Goal: Transaction & Acquisition: Purchase product/service

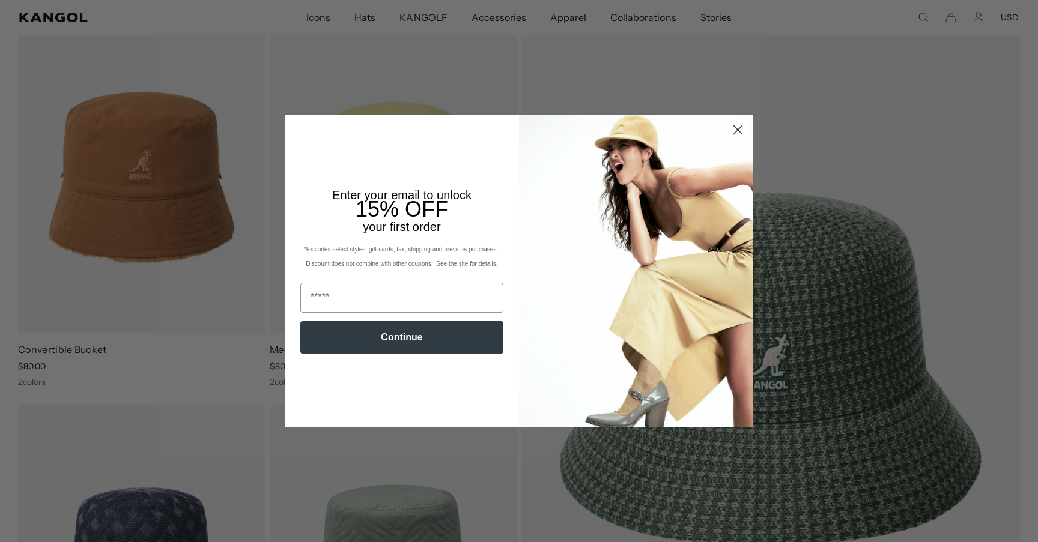
click at [743, 136] on circle "Close dialog" at bounding box center [738, 130] width 20 height 20
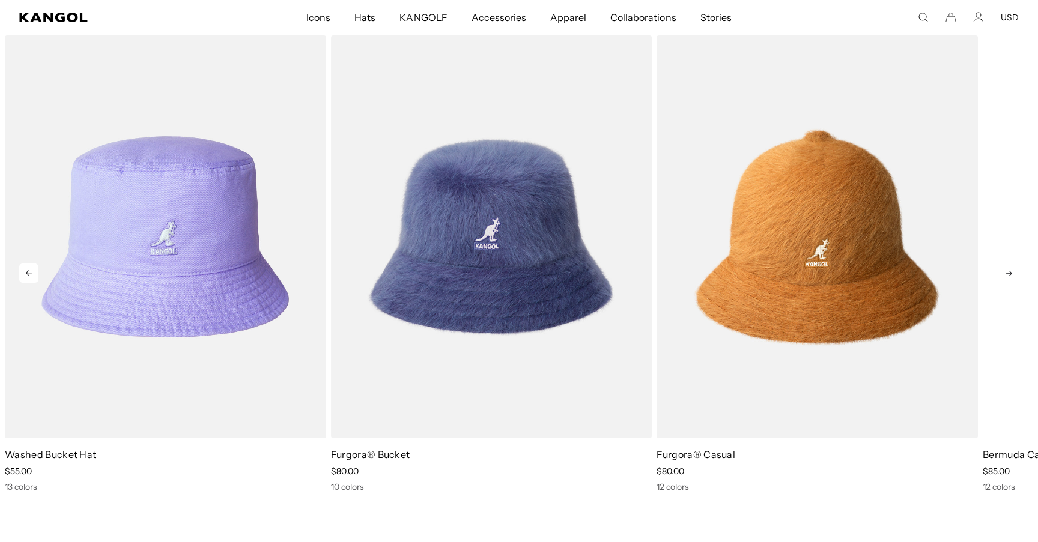
scroll to position [0, 247]
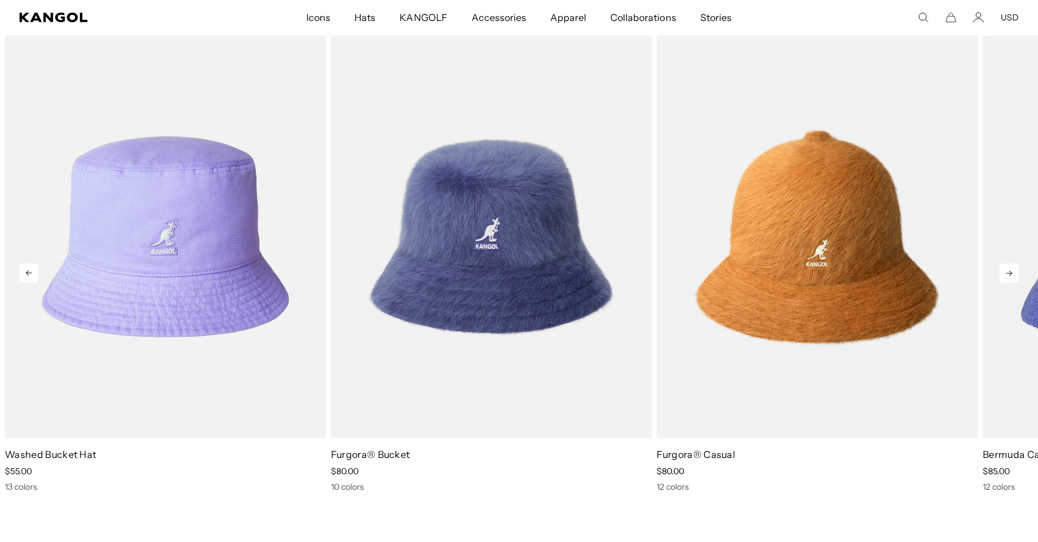
click at [1009, 277] on icon at bounding box center [1008, 273] width 19 height 19
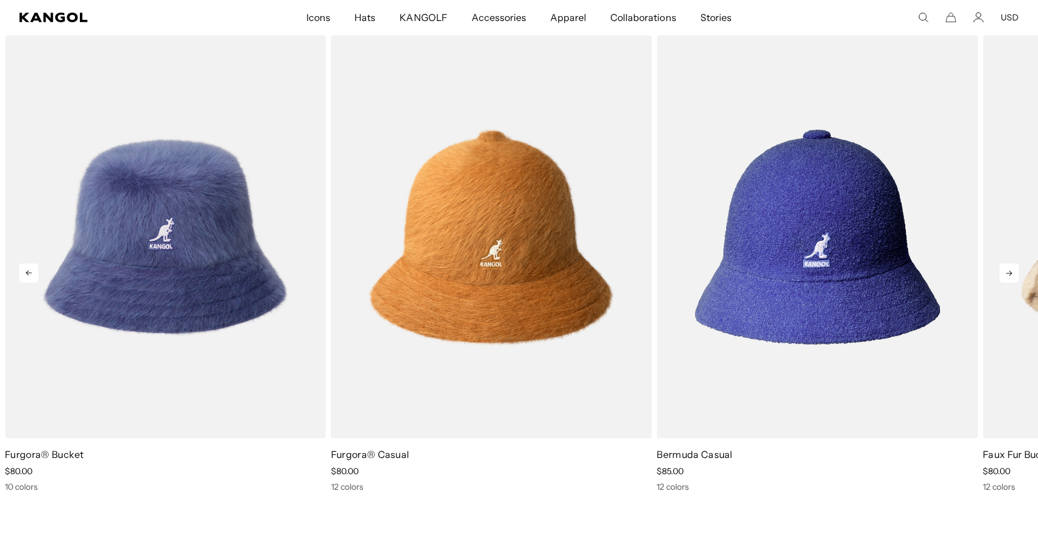
click at [1009, 277] on icon at bounding box center [1008, 273] width 19 height 19
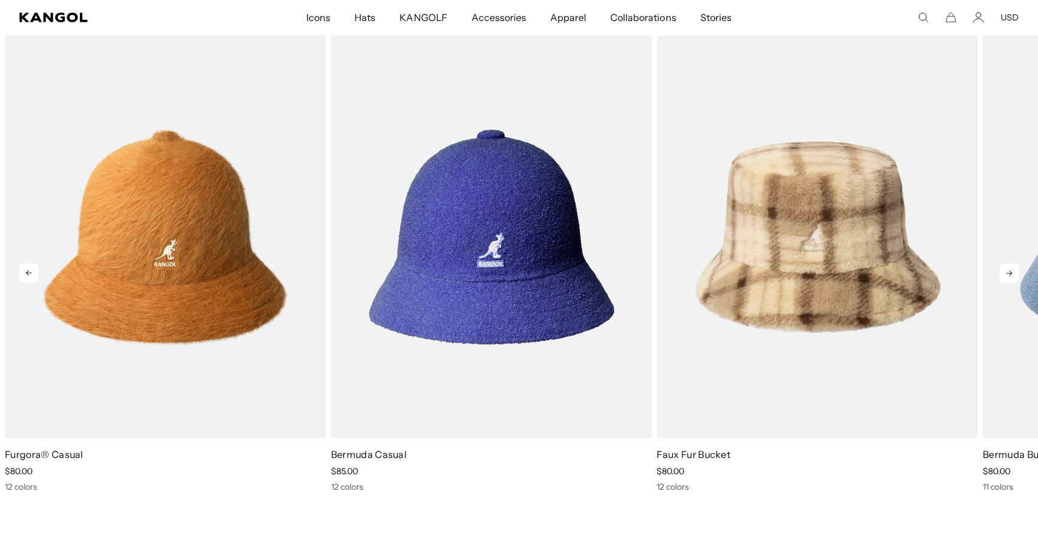
click at [1009, 277] on icon at bounding box center [1008, 273] width 19 height 19
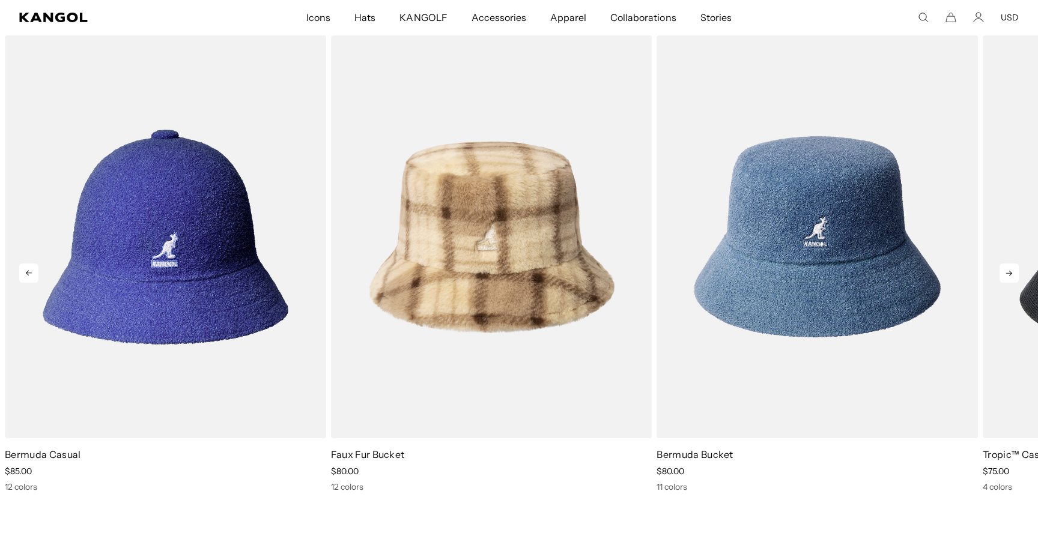
click at [1009, 277] on icon at bounding box center [1008, 273] width 19 height 19
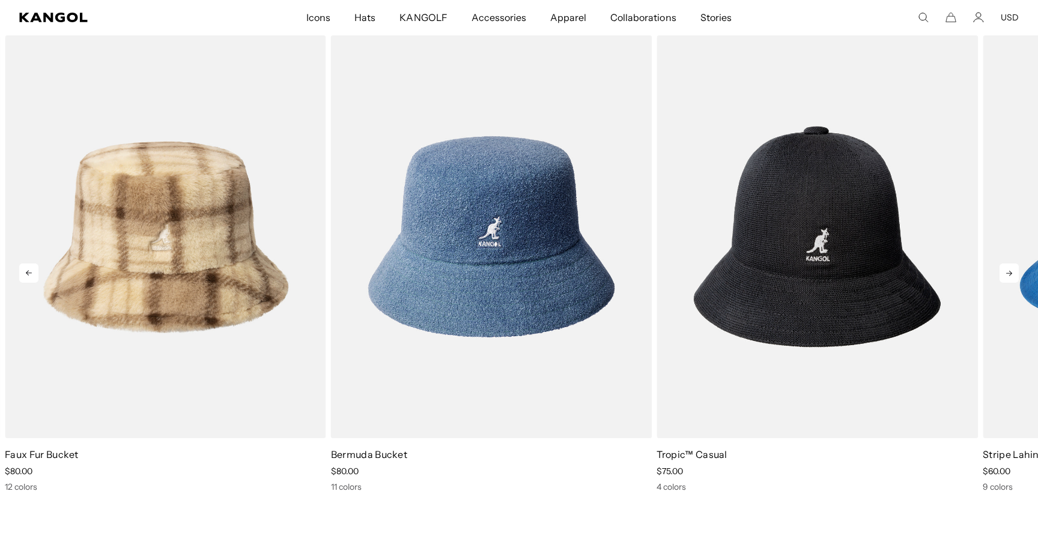
click at [1009, 277] on icon at bounding box center [1008, 273] width 19 height 19
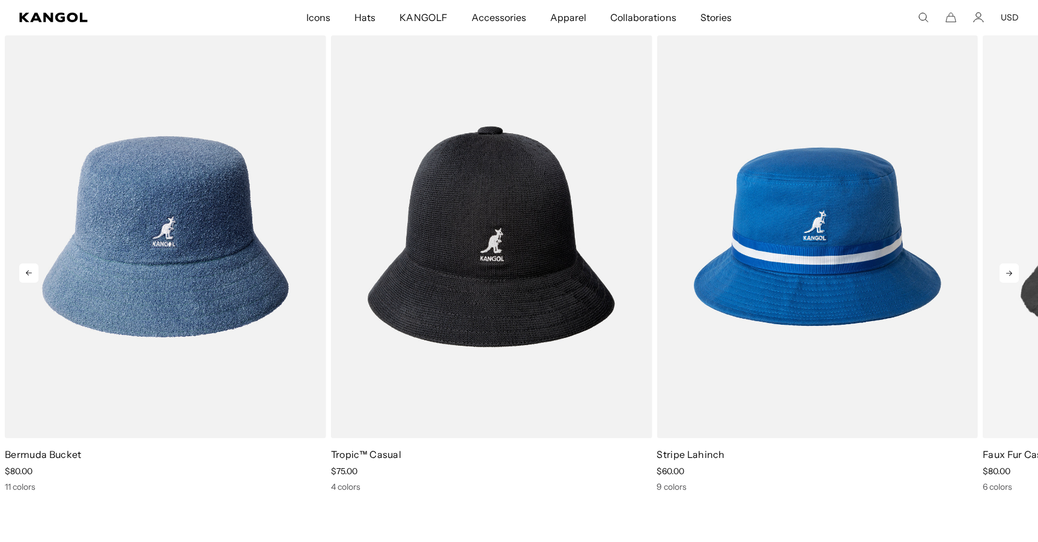
scroll to position [0, 0]
click at [1009, 277] on icon at bounding box center [1008, 273] width 19 height 19
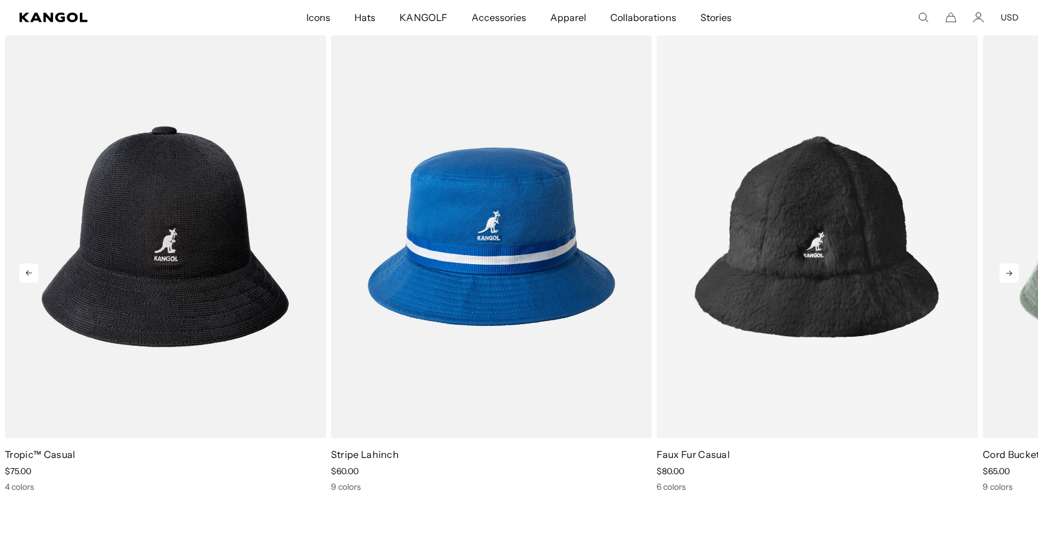
click at [1009, 277] on icon at bounding box center [1008, 273] width 19 height 19
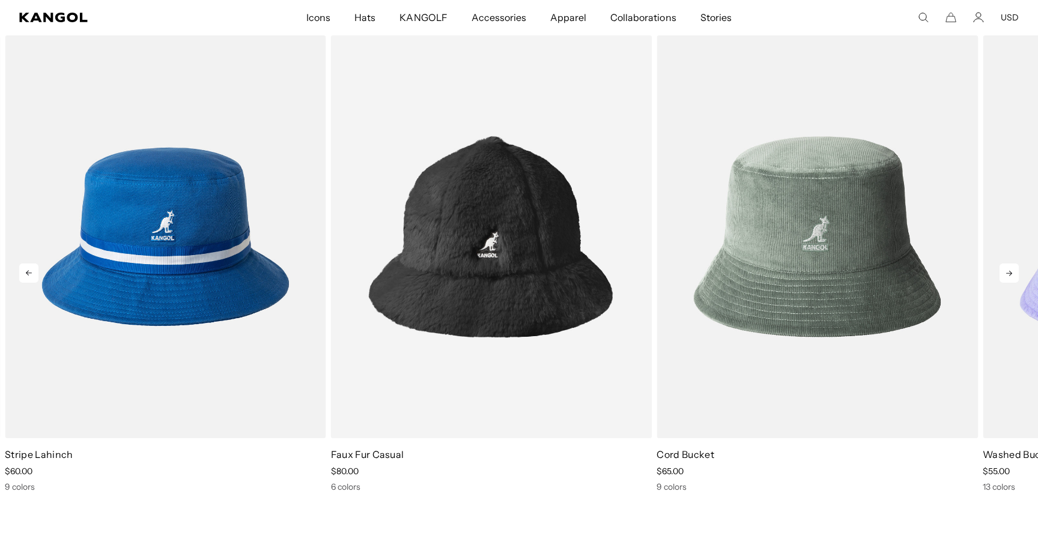
click at [1009, 277] on icon at bounding box center [1008, 273] width 19 height 19
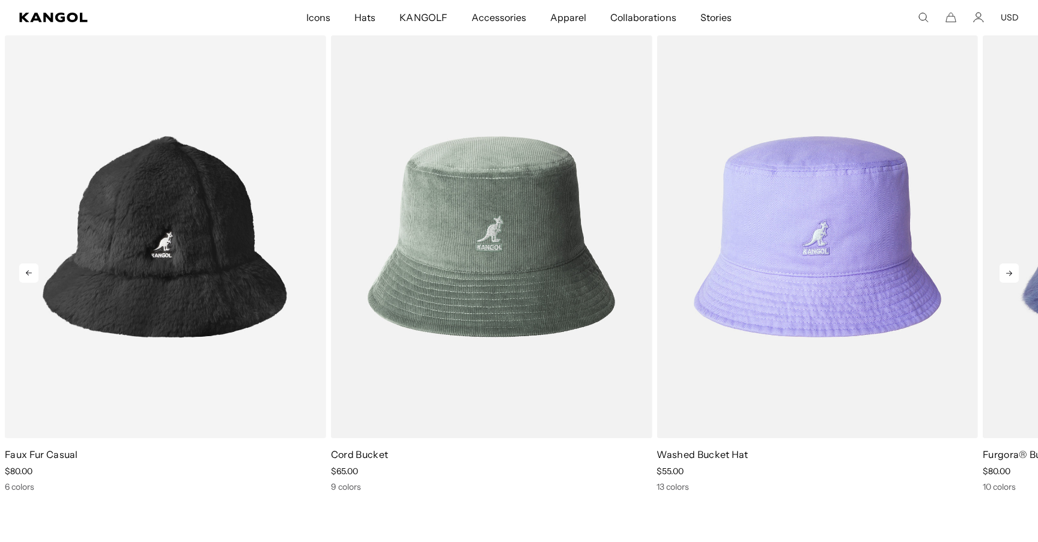
click at [1009, 277] on icon at bounding box center [1008, 273] width 19 height 19
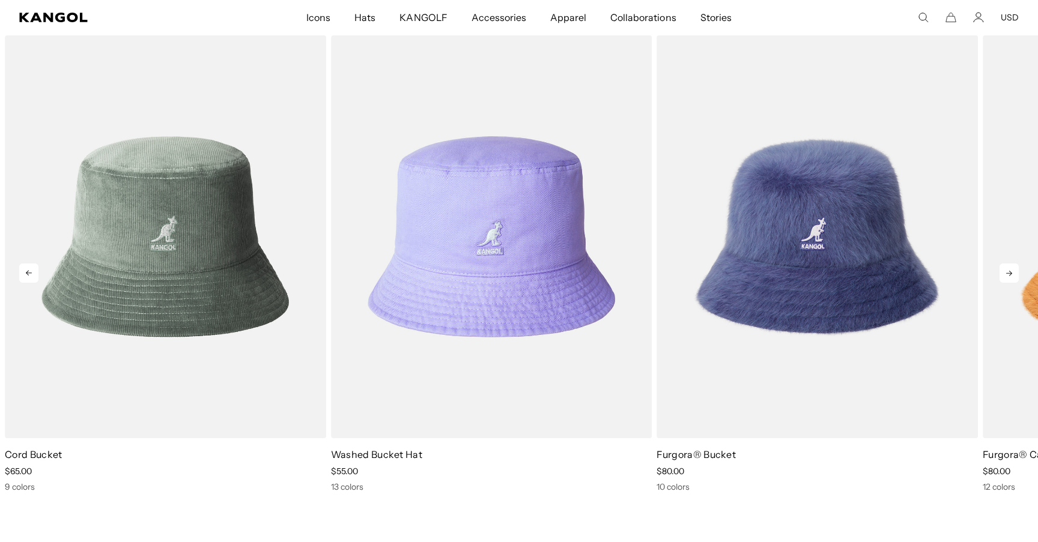
click at [1009, 277] on icon at bounding box center [1008, 273] width 19 height 19
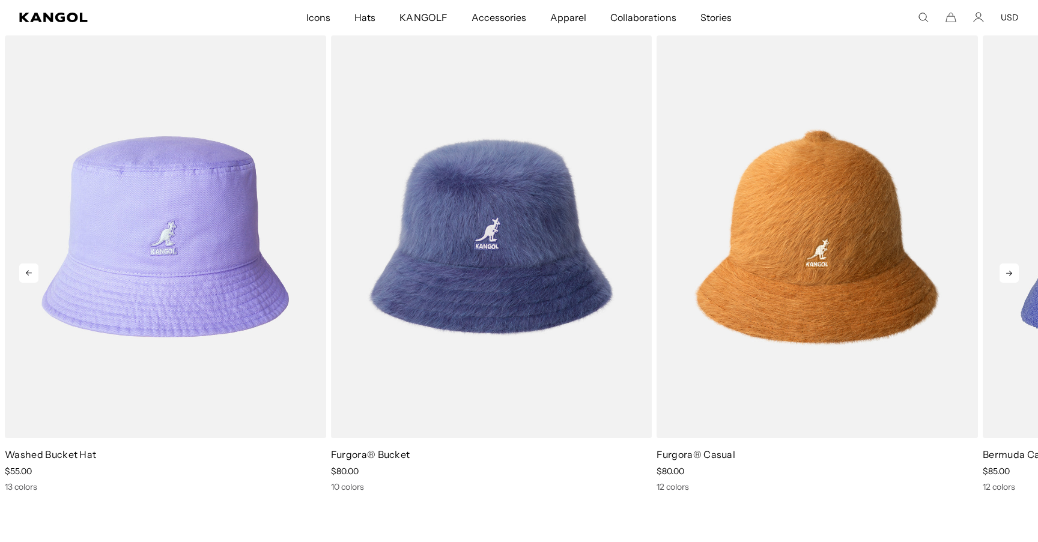
click at [1009, 277] on icon at bounding box center [1008, 273] width 19 height 19
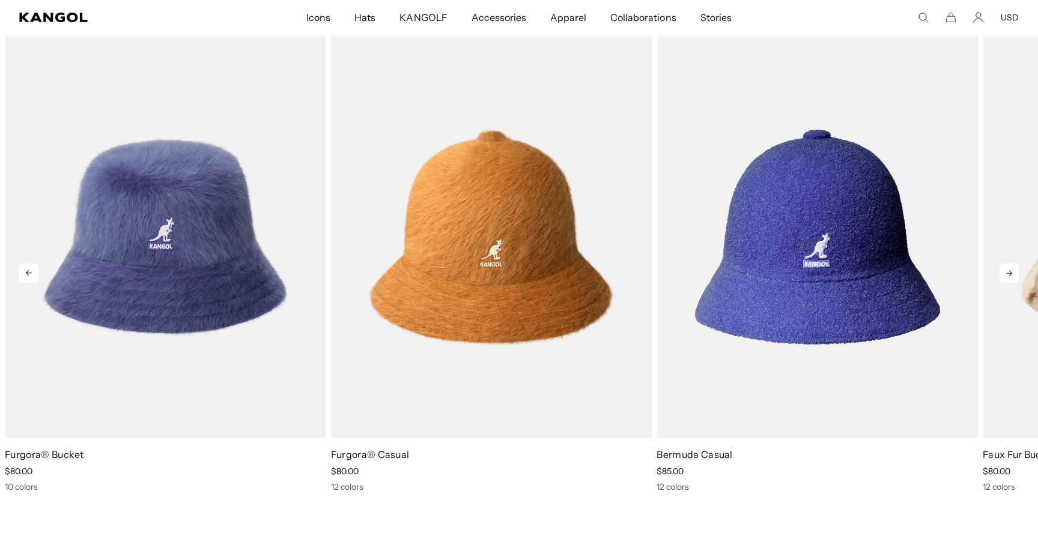
click at [1009, 277] on icon at bounding box center [1008, 273] width 19 height 19
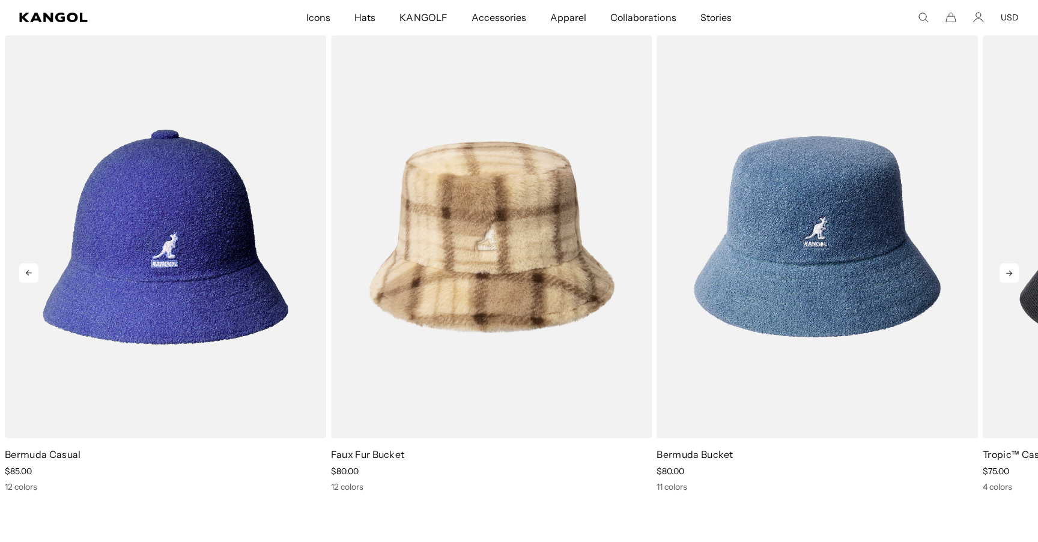
click at [1009, 277] on icon at bounding box center [1008, 273] width 19 height 19
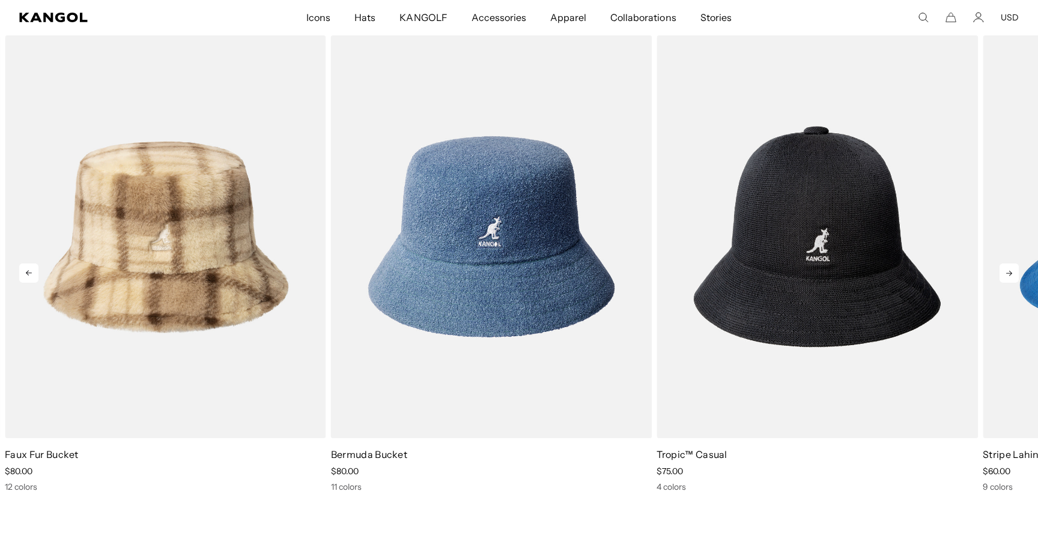
click at [1009, 277] on icon at bounding box center [1008, 273] width 19 height 19
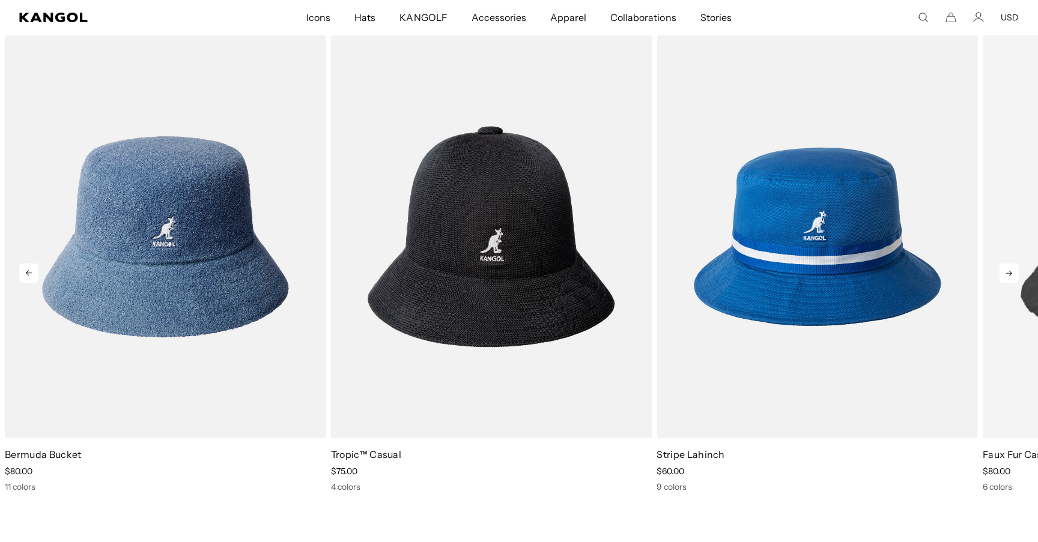
click at [1009, 277] on icon at bounding box center [1008, 273] width 19 height 19
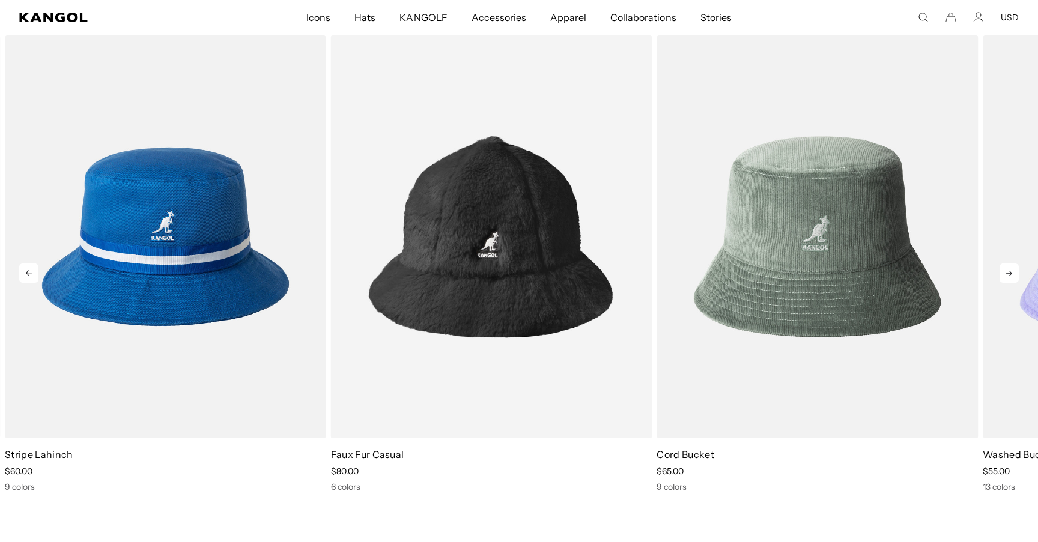
click at [1009, 277] on icon at bounding box center [1008, 273] width 19 height 19
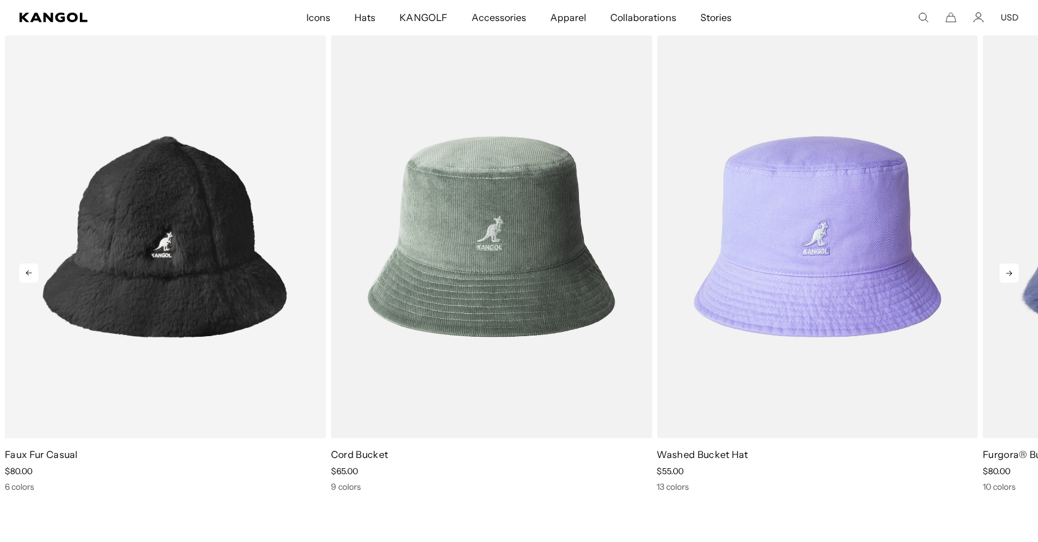
click at [1009, 277] on icon at bounding box center [1008, 273] width 19 height 19
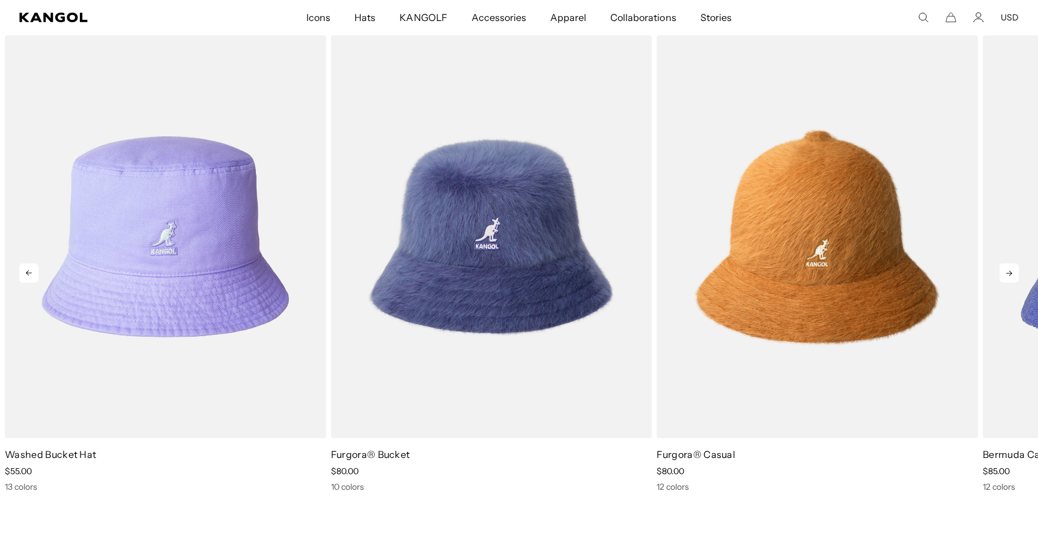
click at [1009, 277] on icon at bounding box center [1008, 273] width 19 height 19
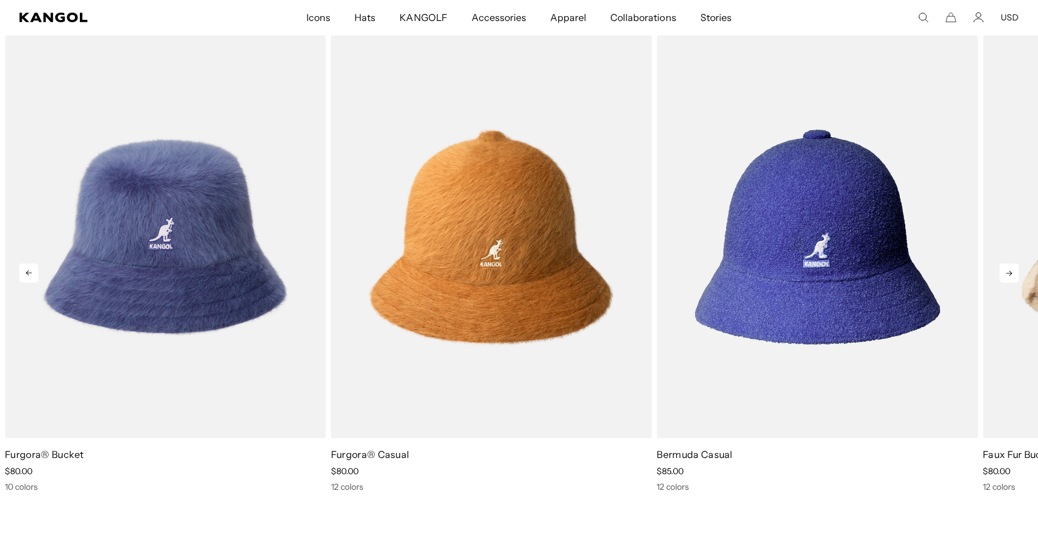
click at [1009, 277] on icon at bounding box center [1008, 273] width 19 height 19
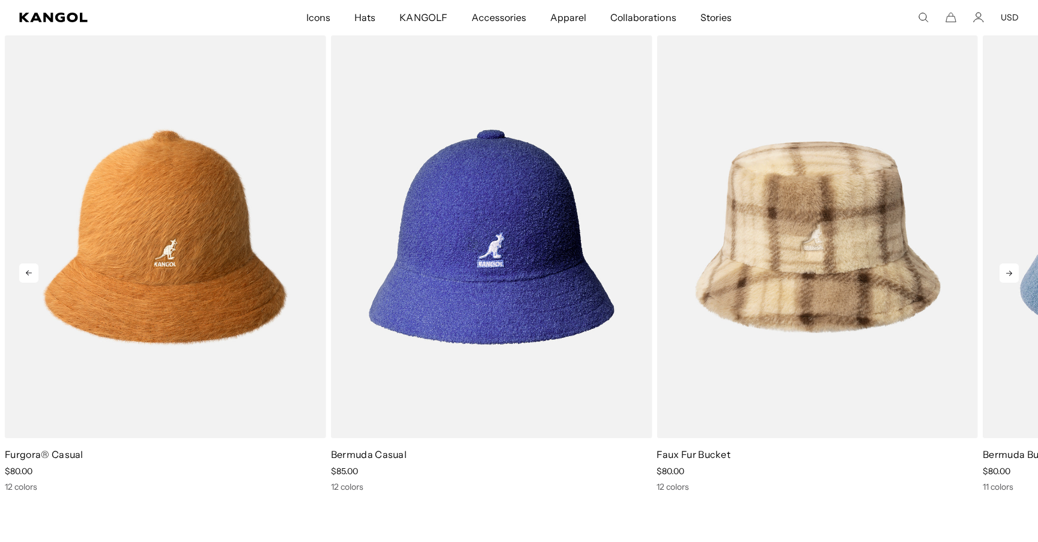
click at [1009, 277] on icon at bounding box center [1008, 273] width 19 height 19
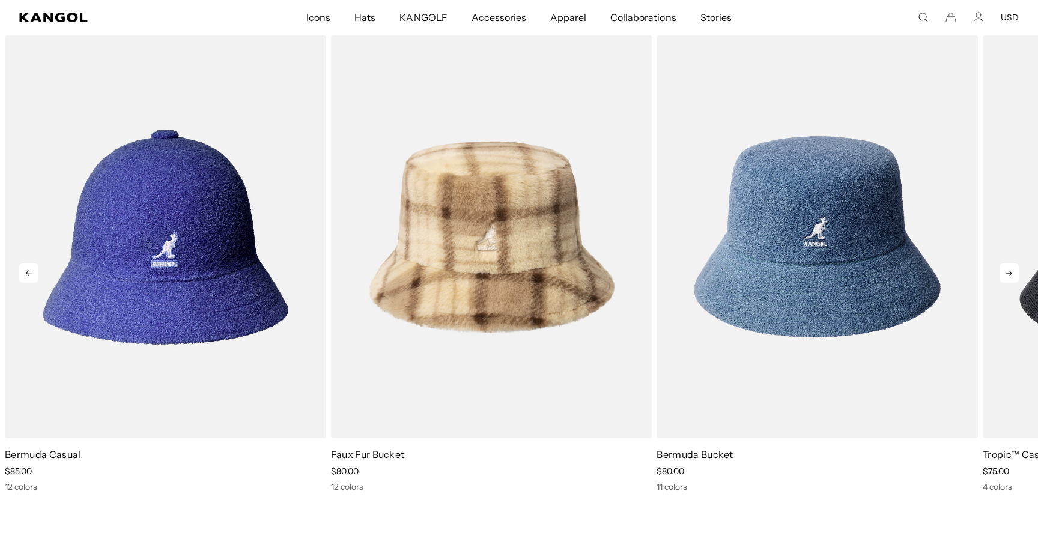
click at [1009, 277] on icon at bounding box center [1008, 273] width 19 height 19
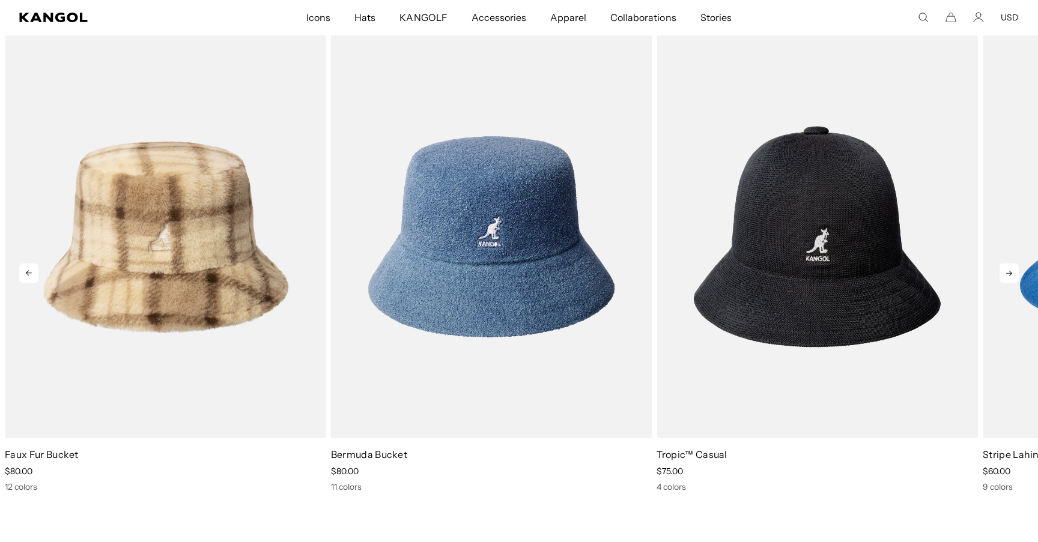
click at [1009, 277] on icon at bounding box center [1008, 273] width 19 height 19
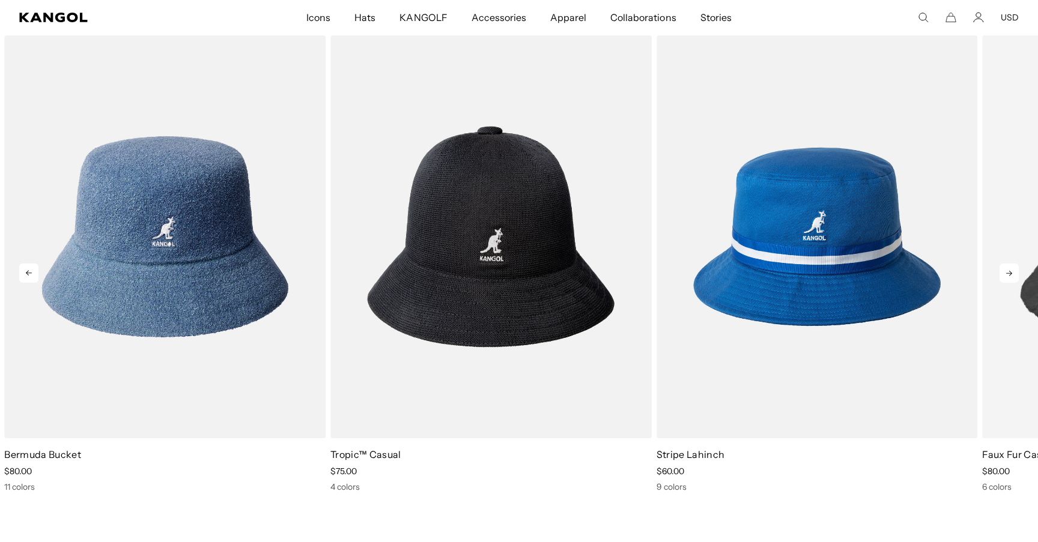
click at [1009, 277] on icon at bounding box center [1008, 273] width 19 height 19
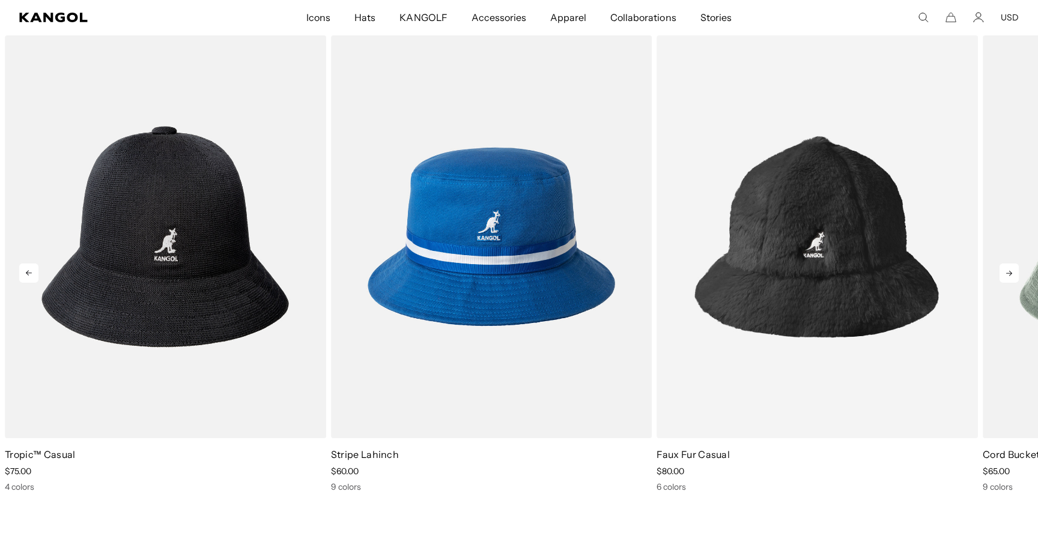
click at [1009, 277] on icon at bounding box center [1008, 273] width 19 height 19
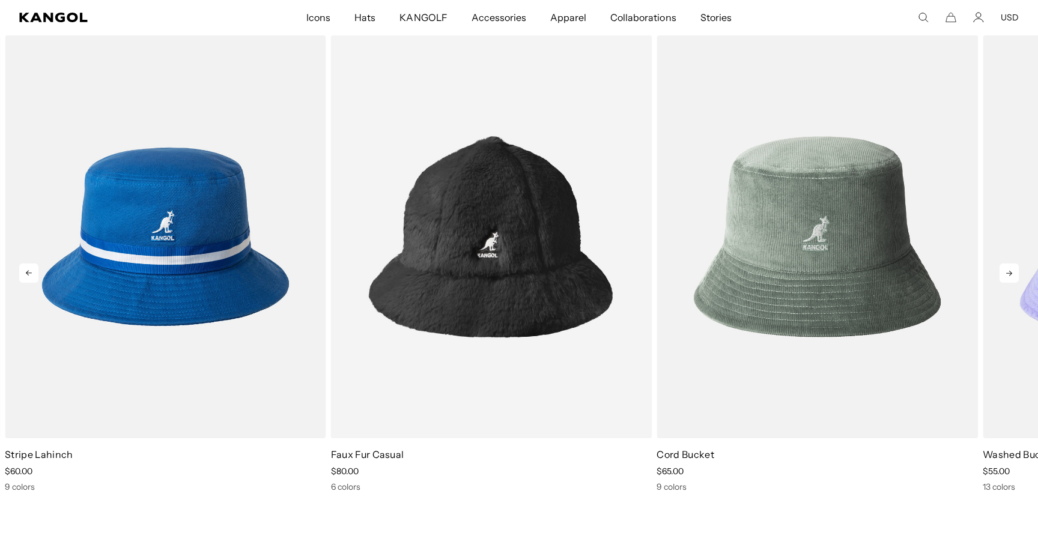
click at [1009, 277] on icon at bounding box center [1008, 273] width 19 height 19
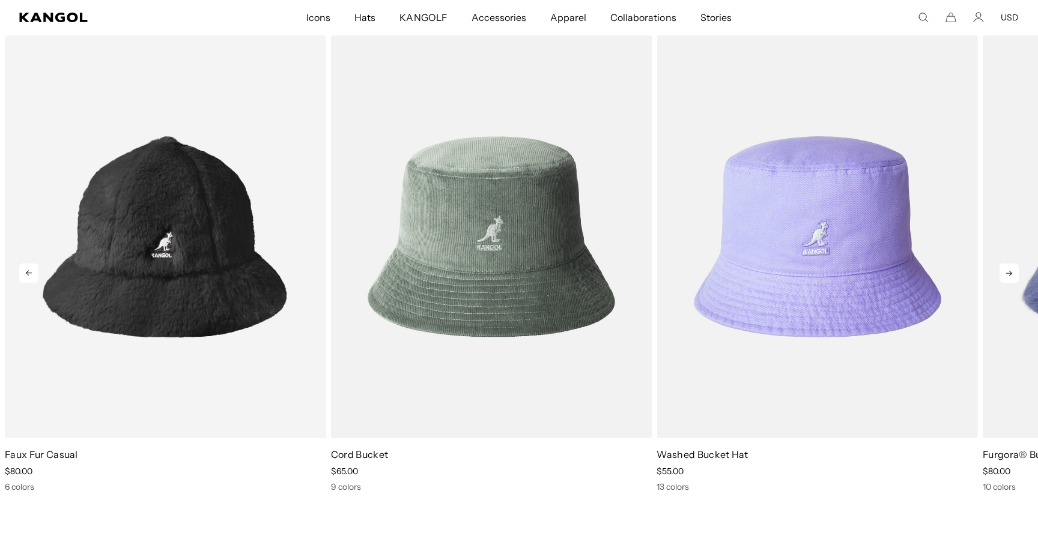
click at [1009, 277] on icon at bounding box center [1008, 273] width 19 height 19
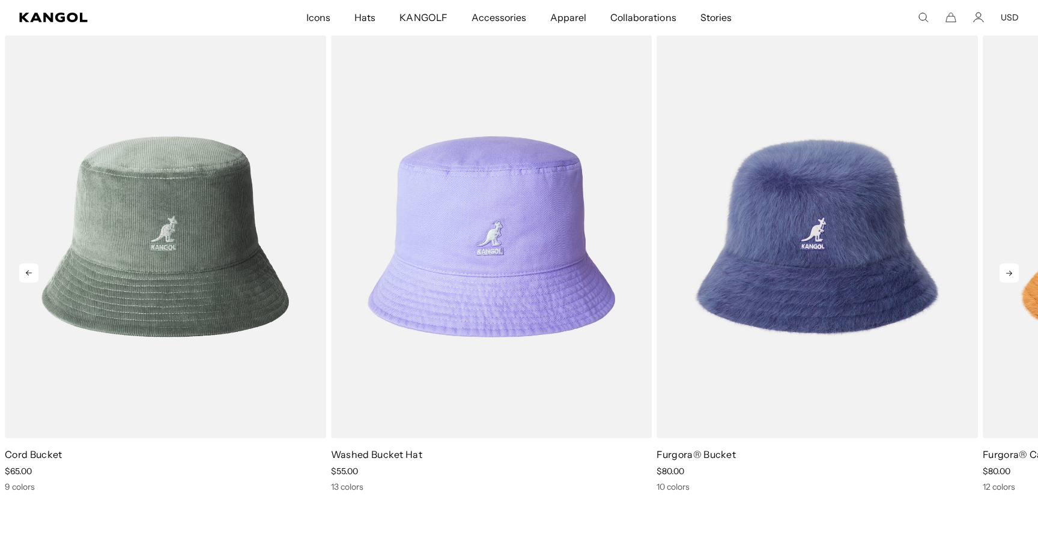
scroll to position [0, 0]
click at [1009, 277] on icon at bounding box center [1008, 273] width 19 height 19
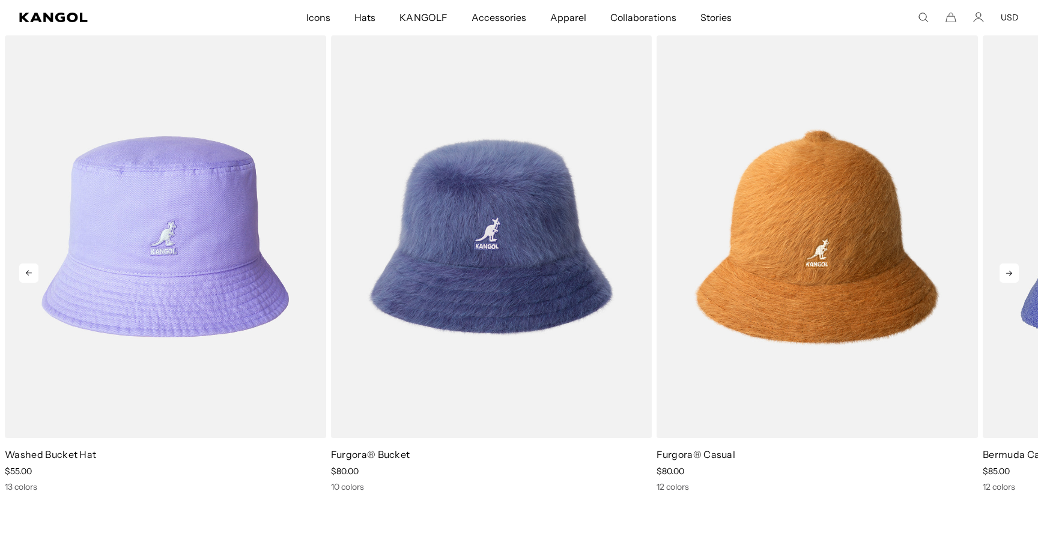
click at [1009, 277] on icon at bounding box center [1008, 273] width 19 height 19
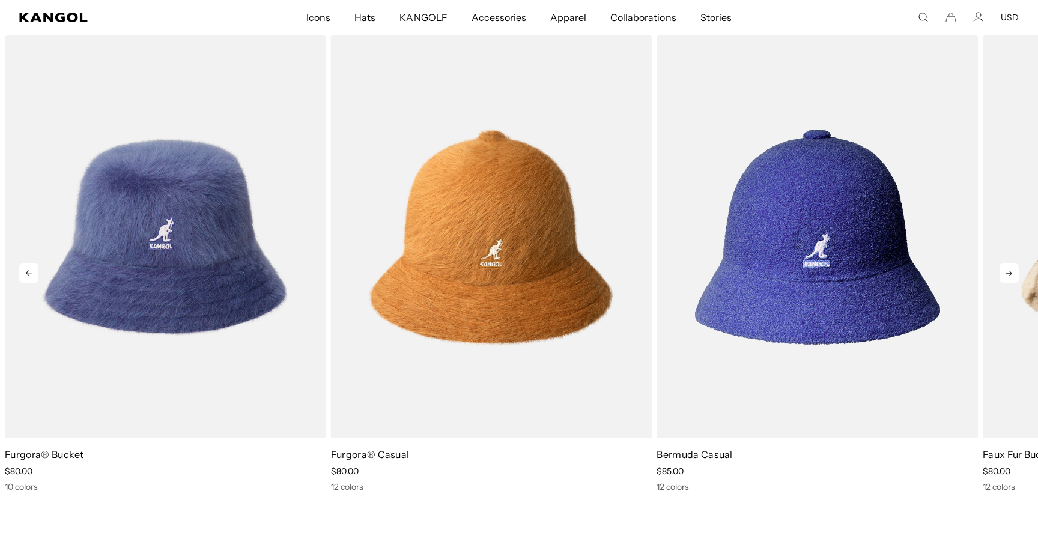
click at [1009, 277] on icon at bounding box center [1008, 273] width 19 height 19
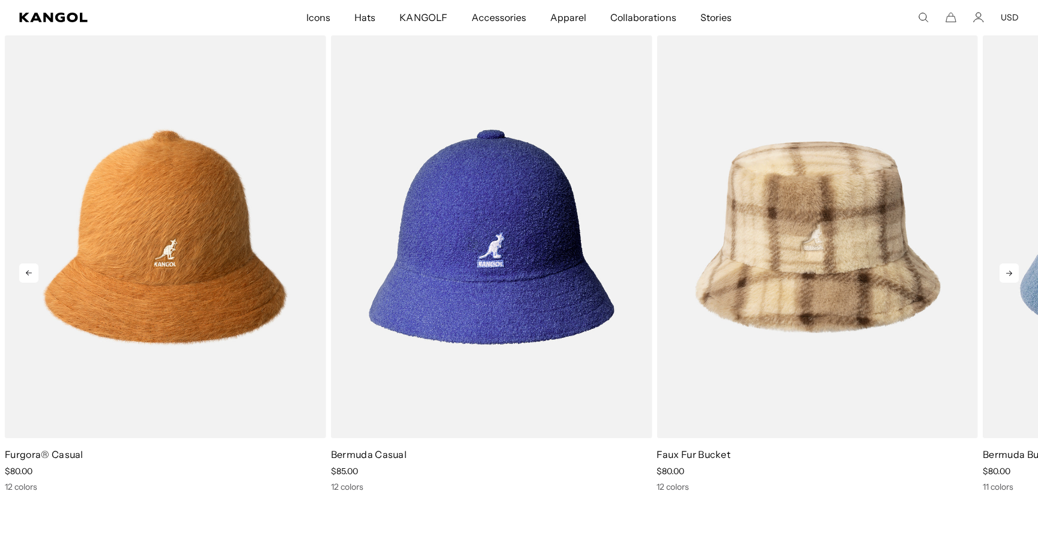
click at [1009, 277] on icon at bounding box center [1008, 273] width 19 height 19
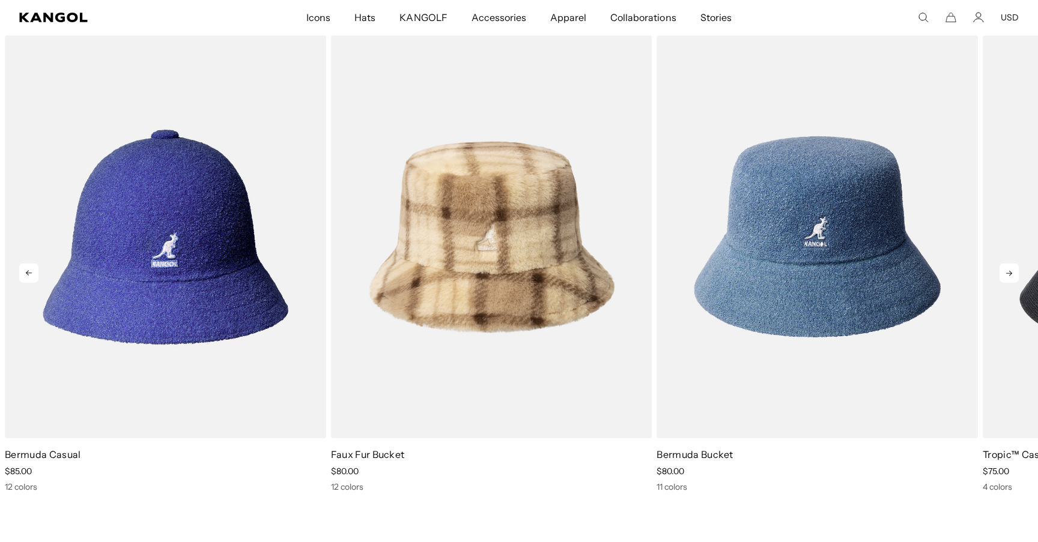
scroll to position [0, 247]
click at [1009, 277] on icon at bounding box center [1008, 273] width 19 height 19
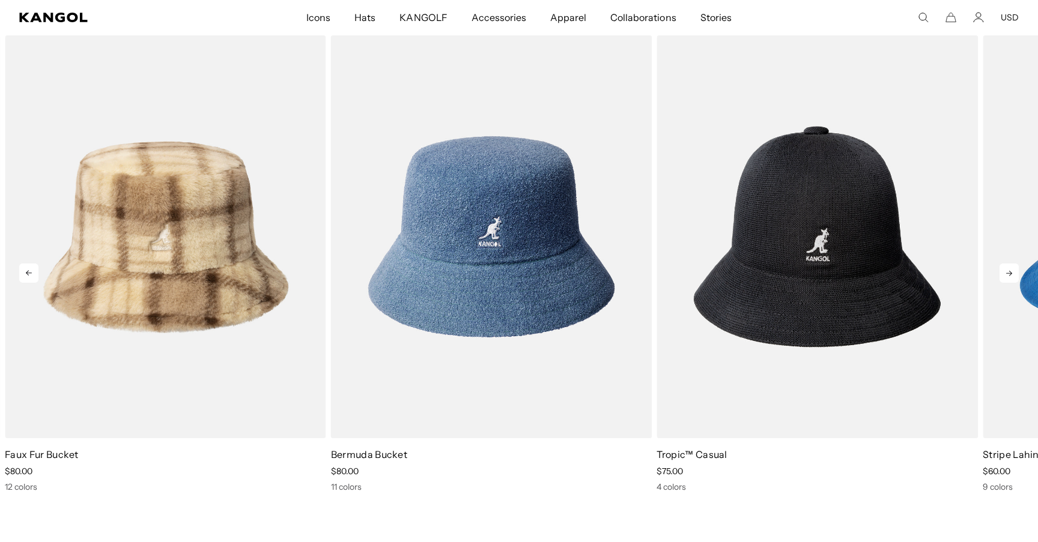
click at [1009, 277] on icon at bounding box center [1008, 273] width 19 height 19
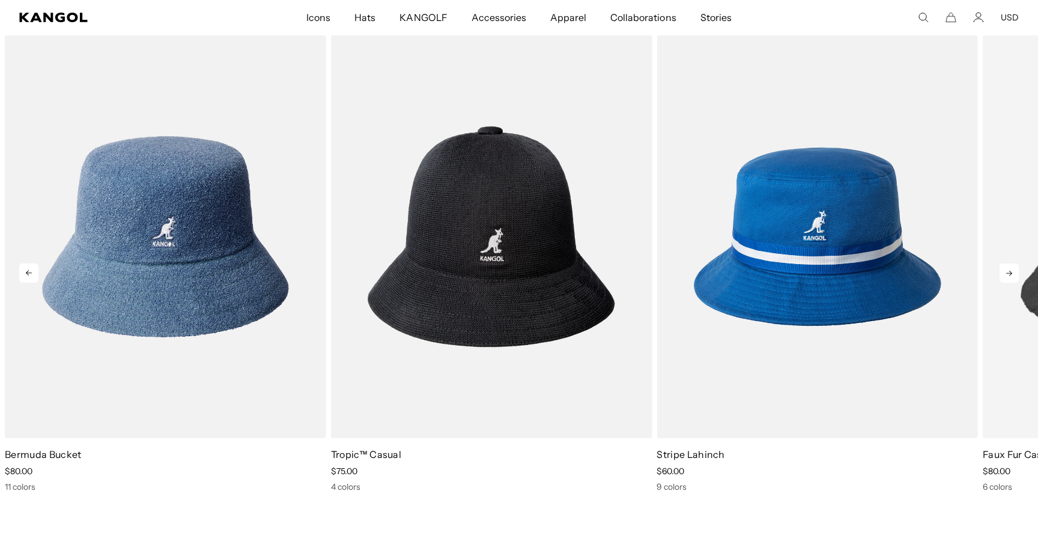
click at [1009, 277] on icon at bounding box center [1008, 273] width 19 height 19
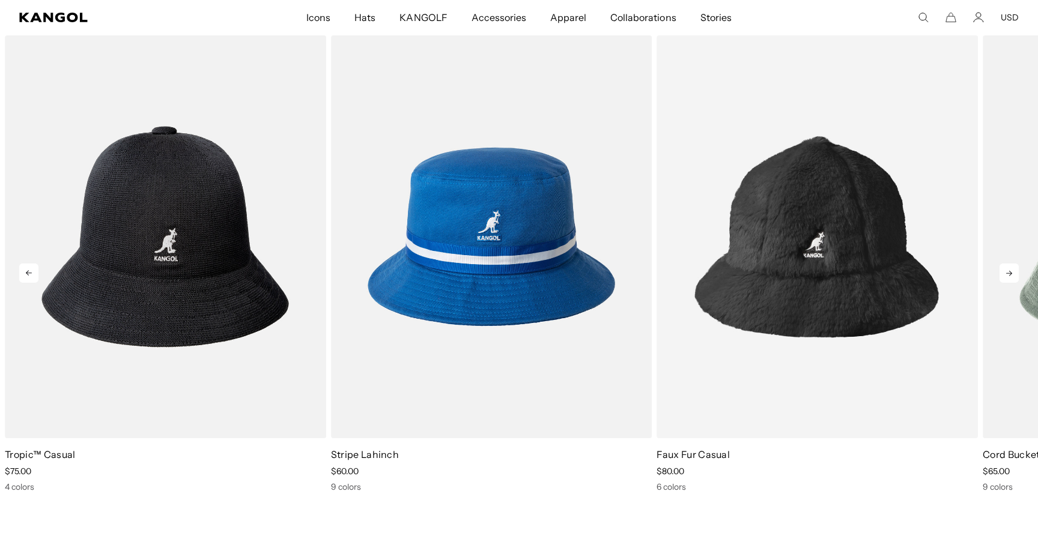
click at [1009, 277] on icon at bounding box center [1008, 273] width 19 height 19
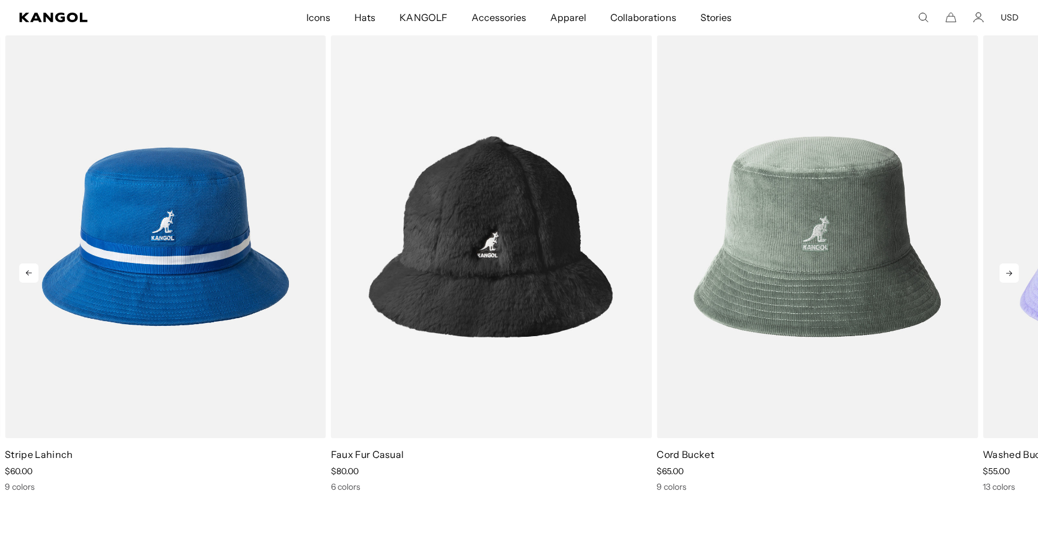
click at [1009, 277] on icon at bounding box center [1008, 273] width 19 height 19
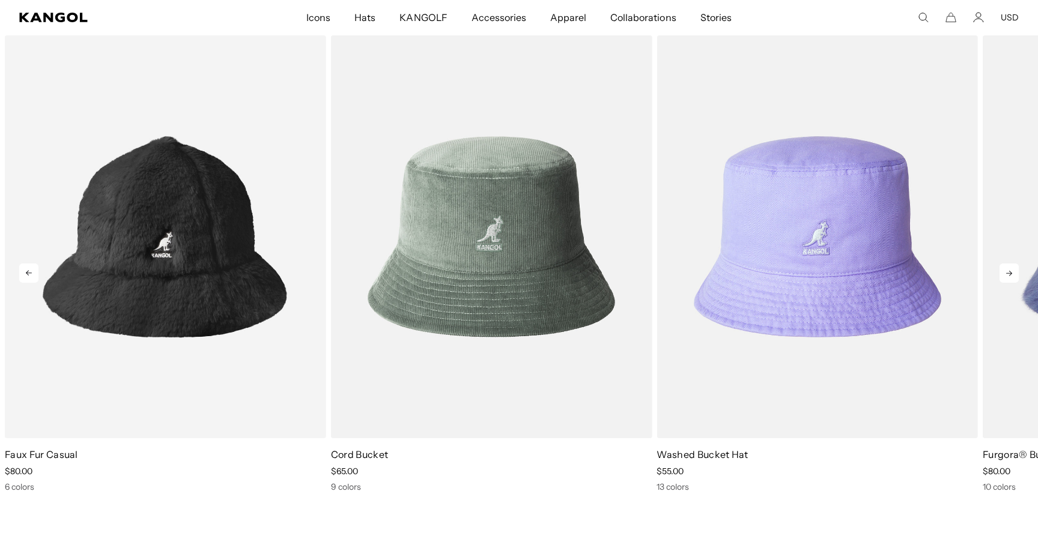
click at [1009, 277] on icon at bounding box center [1008, 273] width 19 height 19
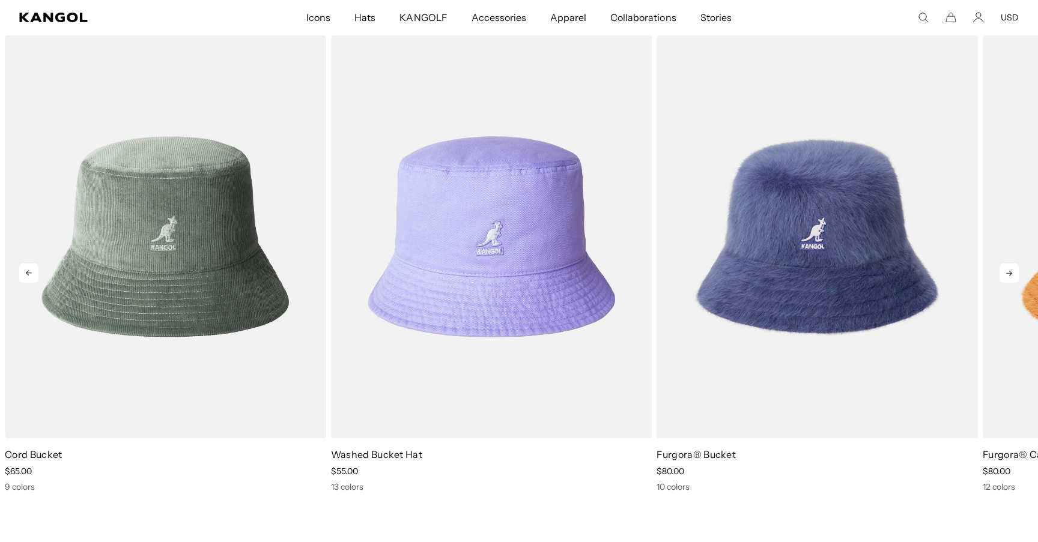
scroll to position [0, 0]
click at [1009, 277] on icon at bounding box center [1008, 273] width 19 height 19
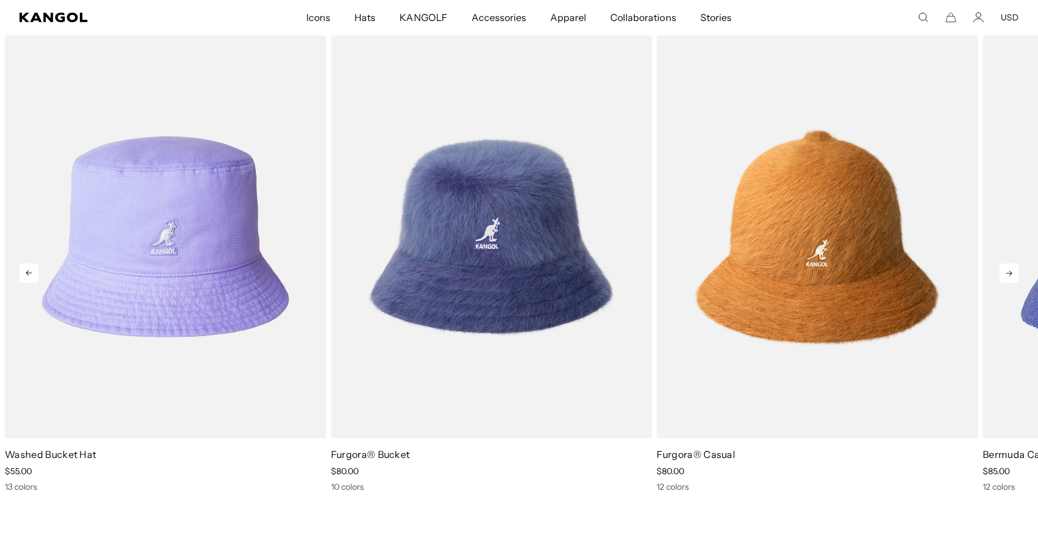
click at [1009, 277] on icon at bounding box center [1008, 273] width 19 height 19
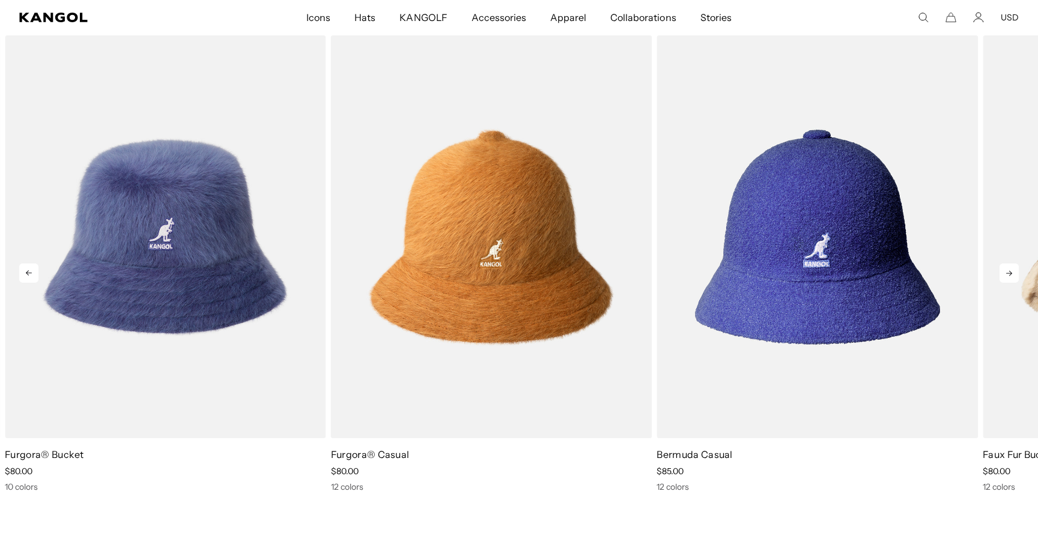
click at [1009, 277] on icon at bounding box center [1008, 273] width 19 height 19
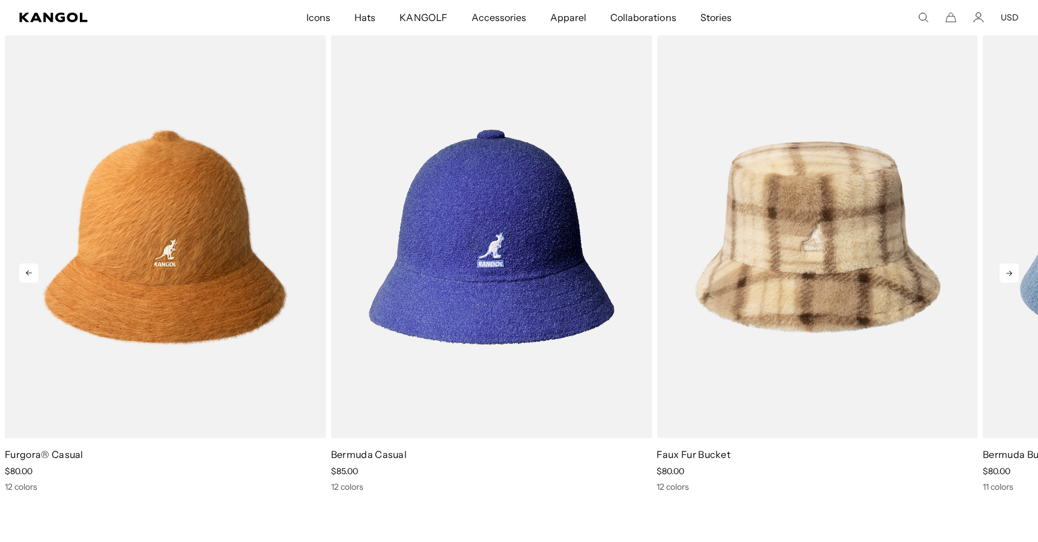
click at [1009, 277] on icon at bounding box center [1008, 273] width 19 height 19
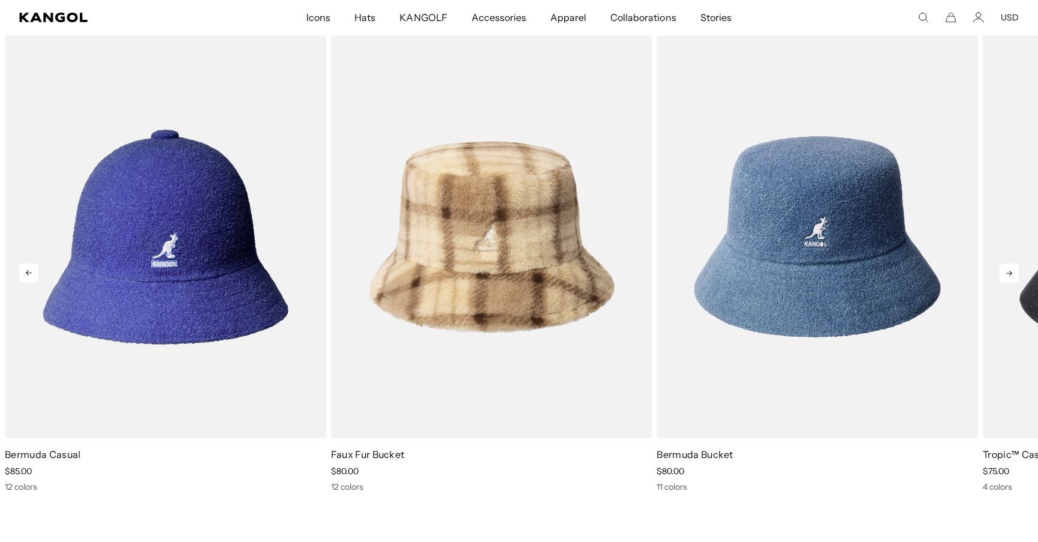
click at [1009, 277] on icon at bounding box center [1008, 273] width 19 height 19
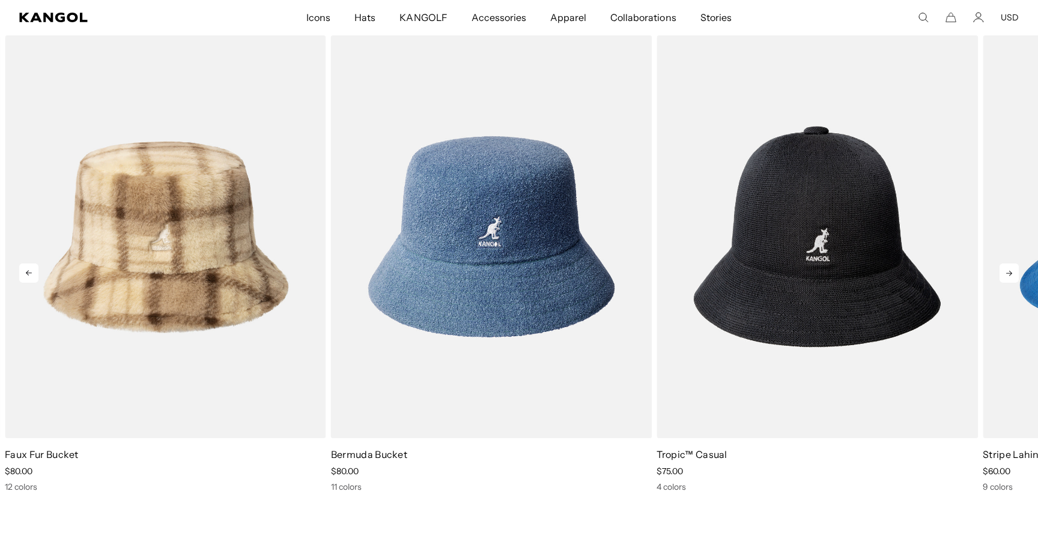
scroll to position [0, 247]
click at [1009, 277] on icon at bounding box center [1008, 273] width 19 height 19
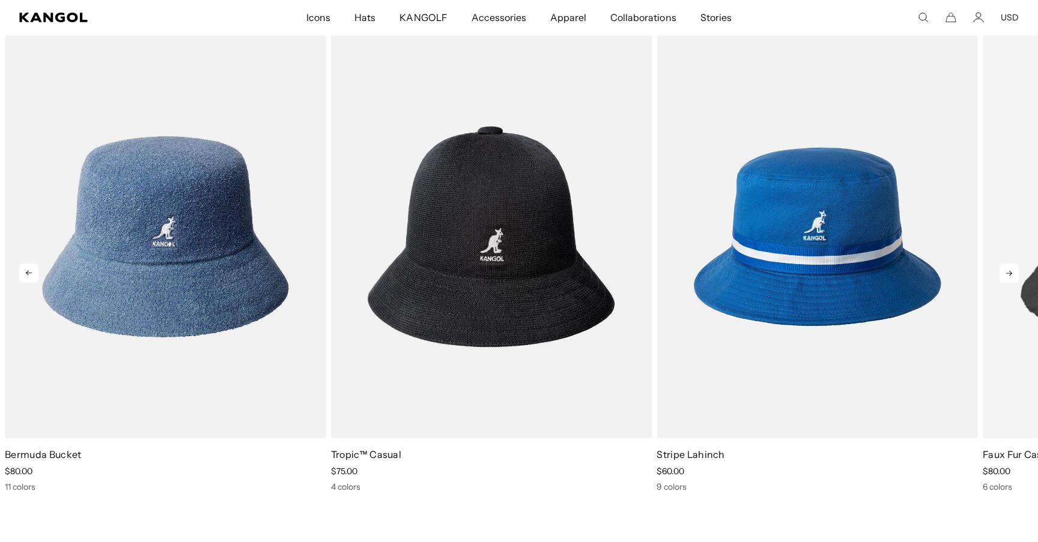
click at [1009, 277] on icon at bounding box center [1008, 273] width 19 height 19
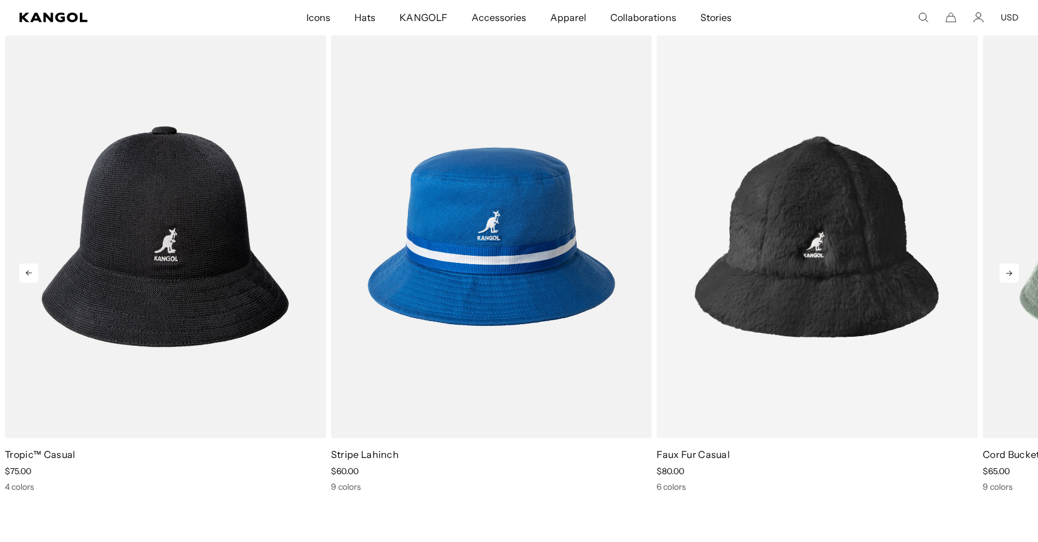
click at [1009, 277] on icon at bounding box center [1008, 273] width 19 height 19
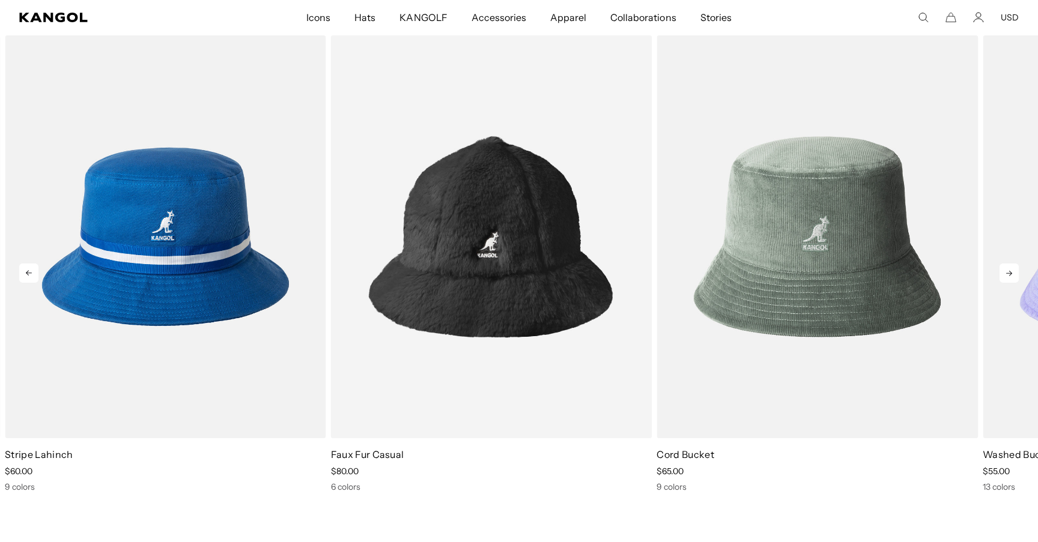
click at [1009, 277] on icon at bounding box center [1008, 273] width 19 height 19
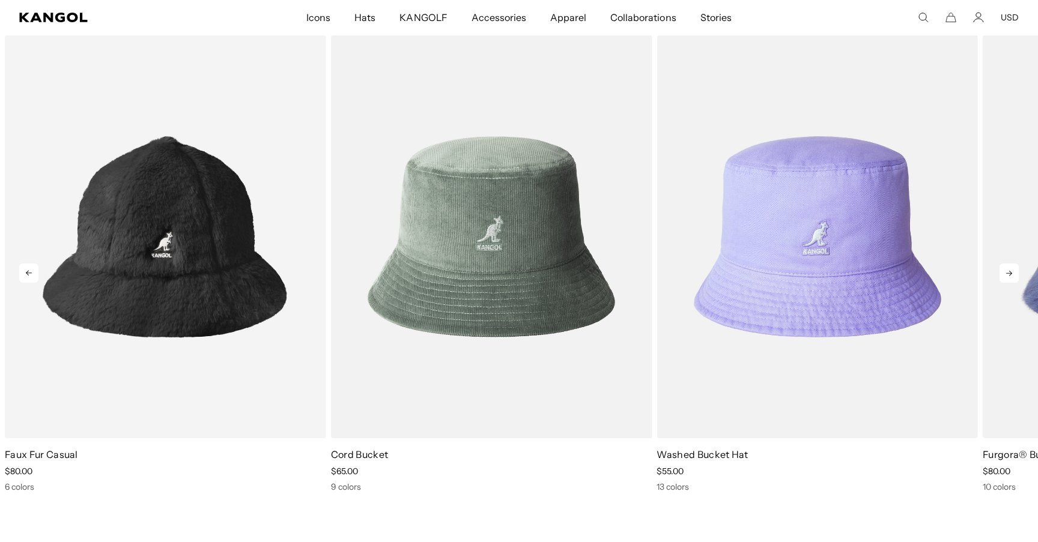
click at [1009, 277] on icon at bounding box center [1008, 273] width 19 height 19
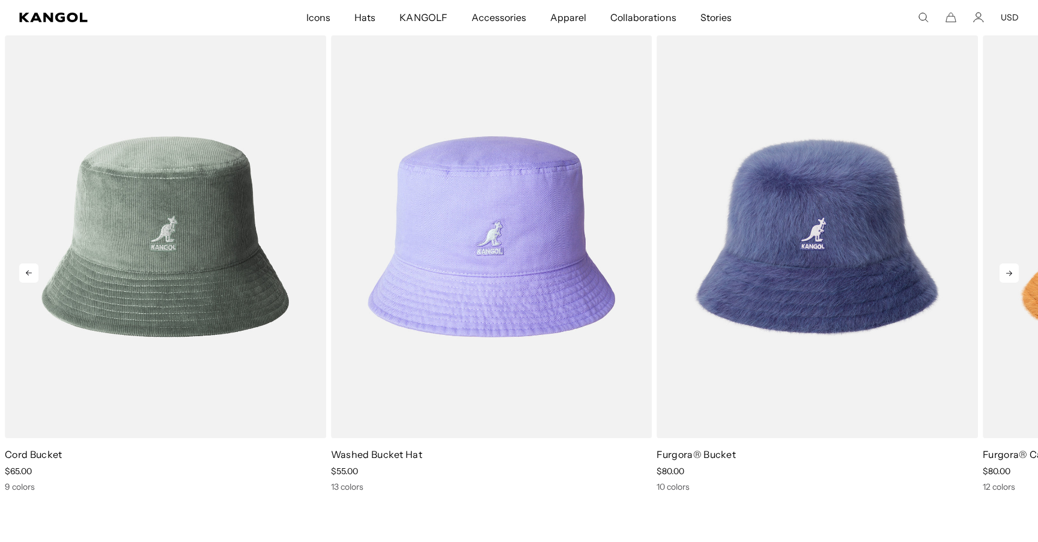
scroll to position [0, 0]
click at [1009, 277] on icon at bounding box center [1008, 273] width 19 height 19
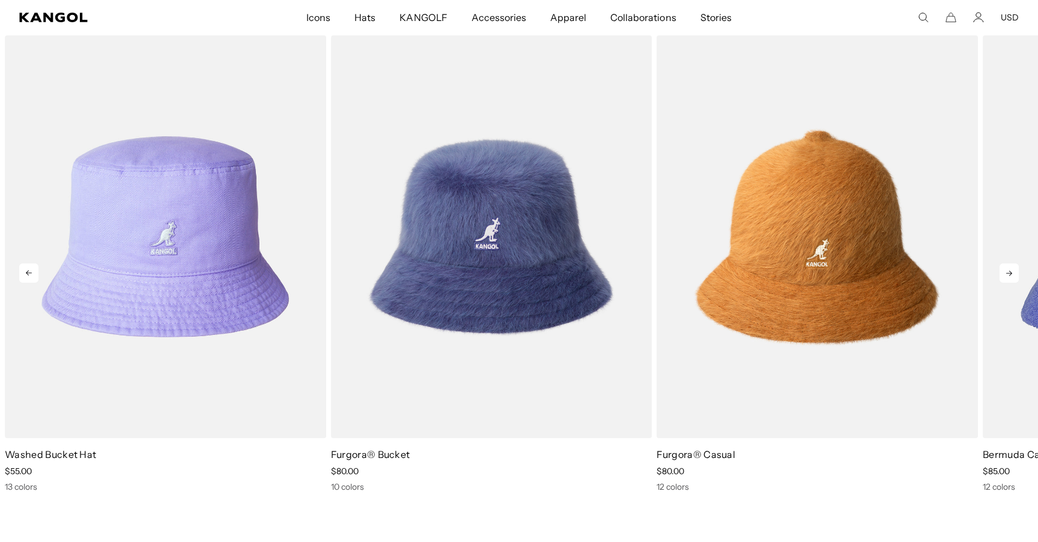
click at [1009, 277] on icon at bounding box center [1008, 273] width 19 height 19
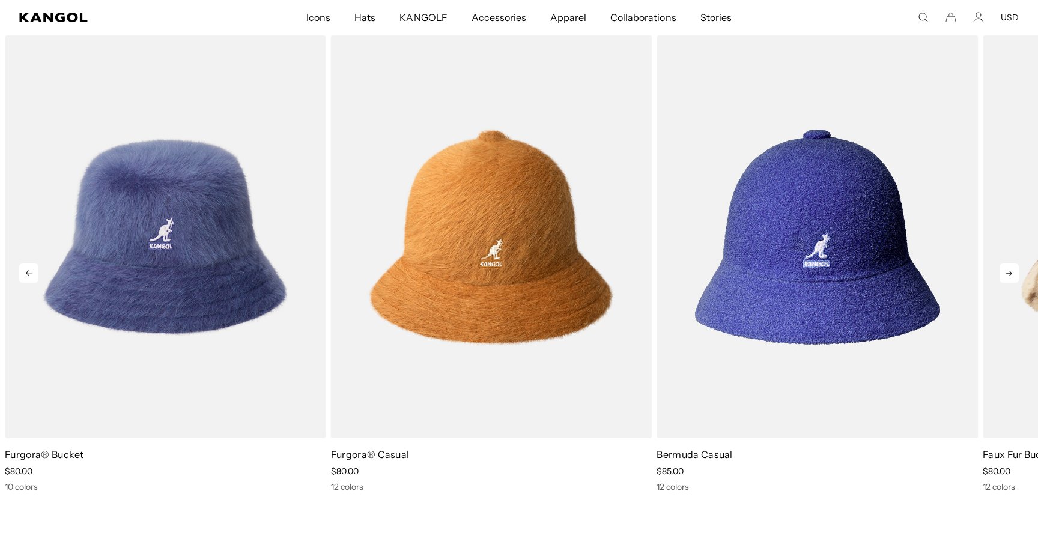
click at [1009, 277] on icon at bounding box center [1008, 273] width 19 height 19
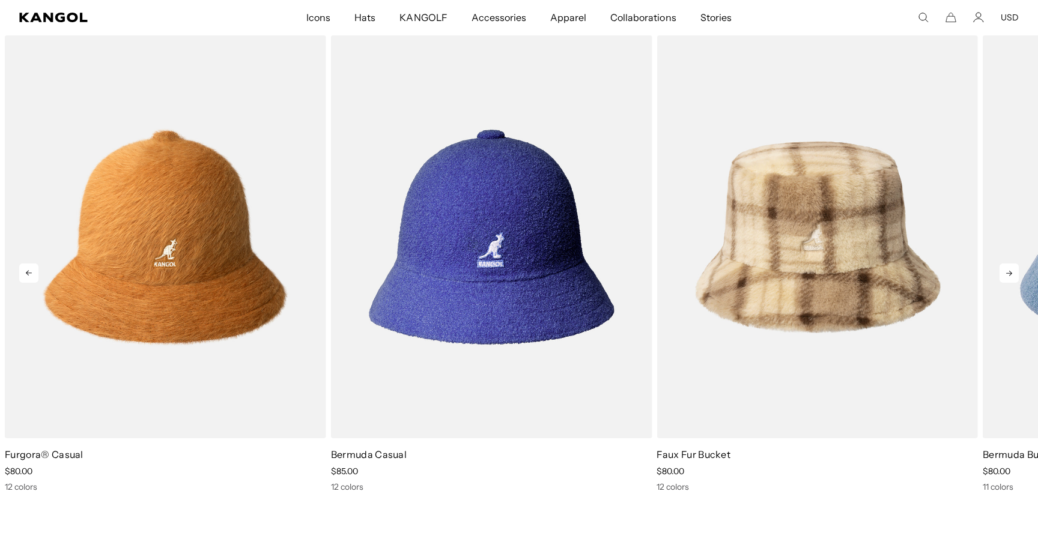
click at [1009, 277] on icon at bounding box center [1008, 273] width 19 height 19
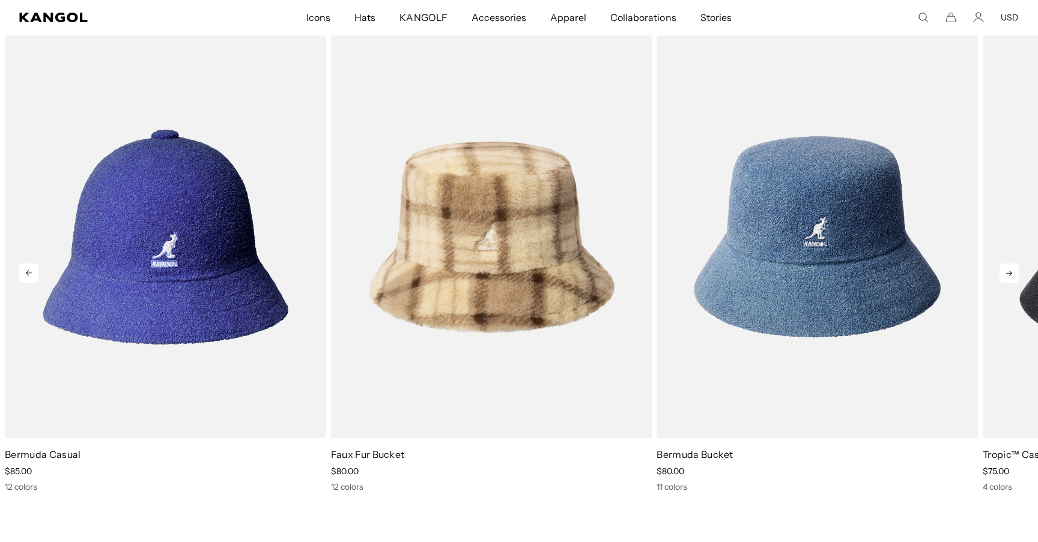
click at [1009, 277] on icon at bounding box center [1008, 273] width 19 height 19
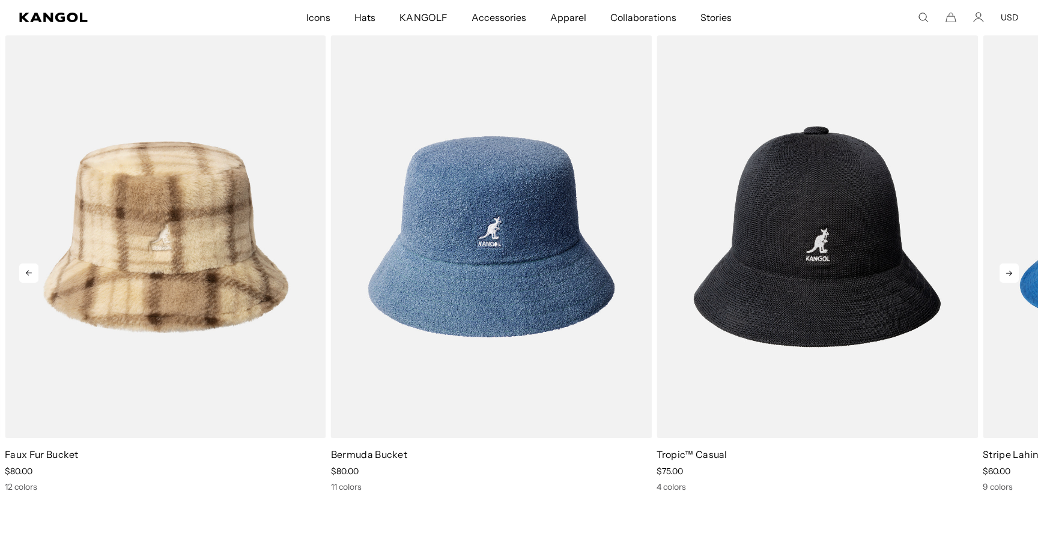
click at [1009, 277] on icon at bounding box center [1008, 273] width 19 height 19
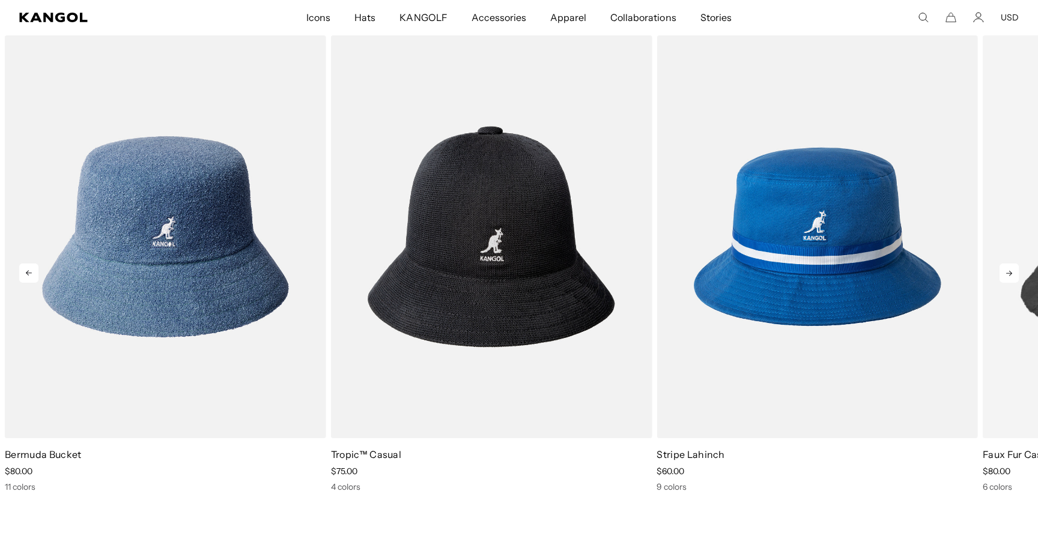
click at [1009, 277] on icon at bounding box center [1008, 273] width 19 height 19
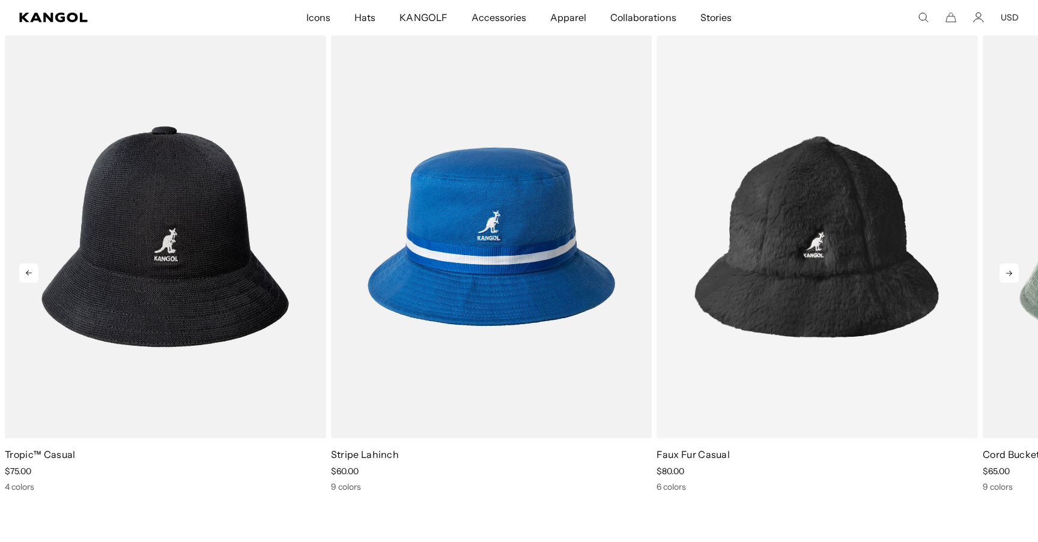
scroll to position [0, 247]
click at [1010, 277] on icon at bounding box center [1008, 273] width 19 height 19
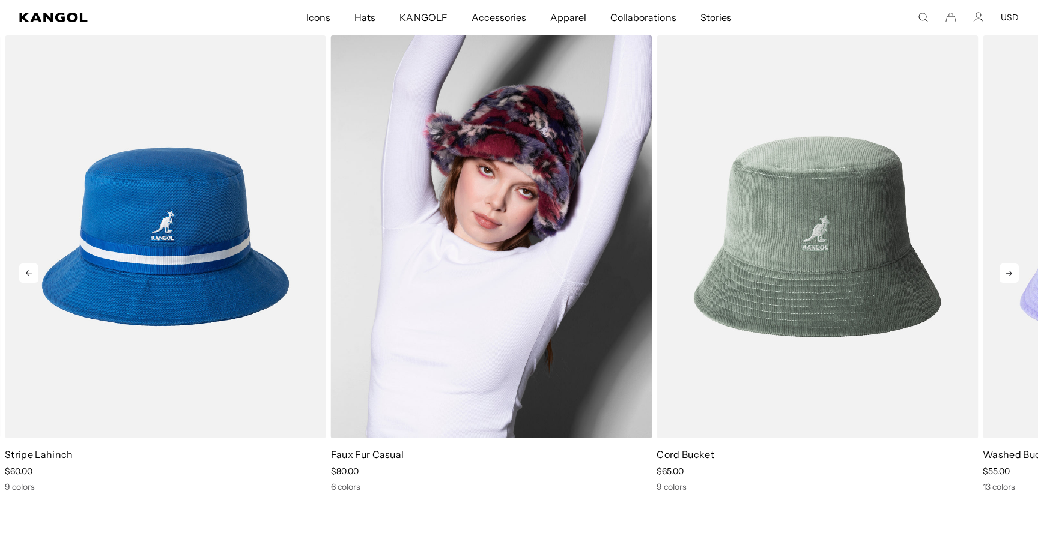
scroll to position [0, 0]
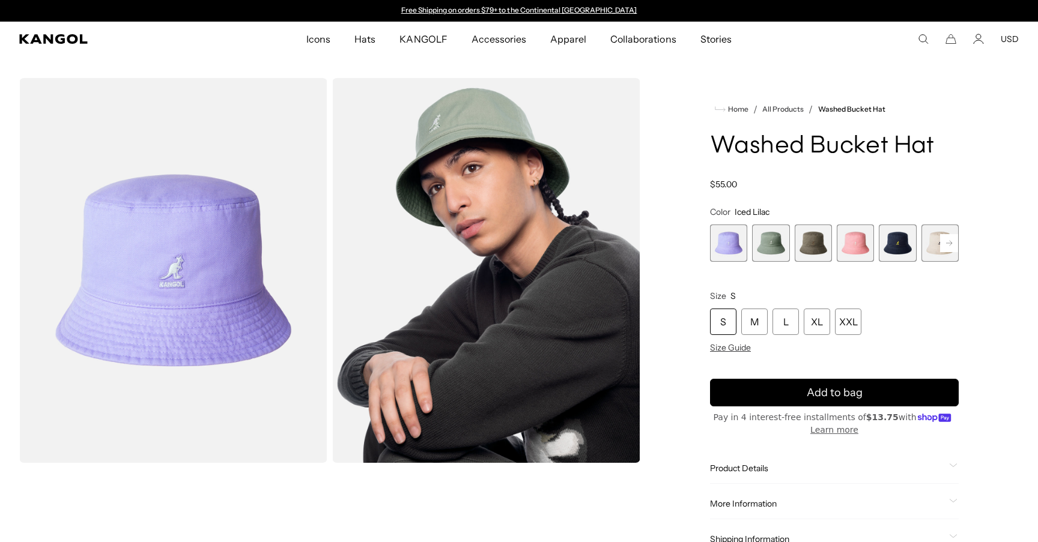
click at [761, 247] on span "2 of 13" at bounding box center [770, 243] width 37 height 37
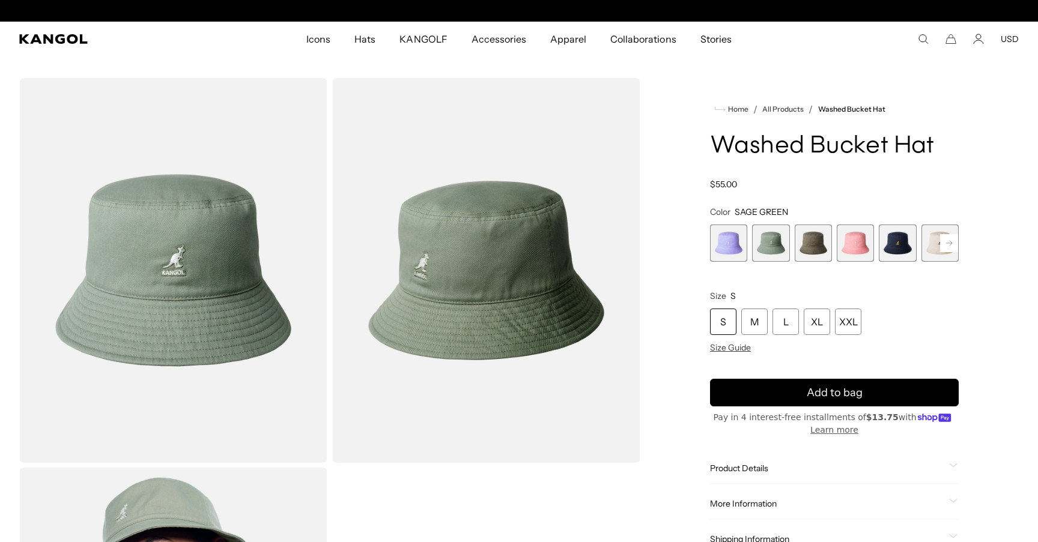
scroll to position [0, 247]
click at [727, 249] on span "1 of 13" at bounding box center [728, 243] width 37 height 37
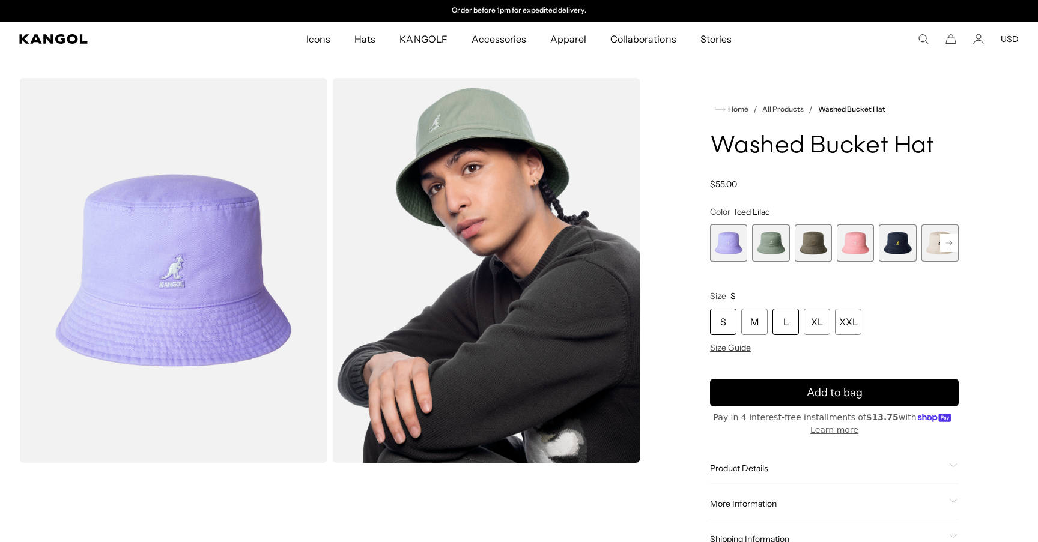
click at [788, 325] on div "L" at bounding box center [785, 322] width 26 height 26
click at [819, 325] on div "XL" at bounding box center [816, 322] width 26 height 26
click at [830, 249] on span "3 of 13" at bounding box center [812, 243] width 37 height 37
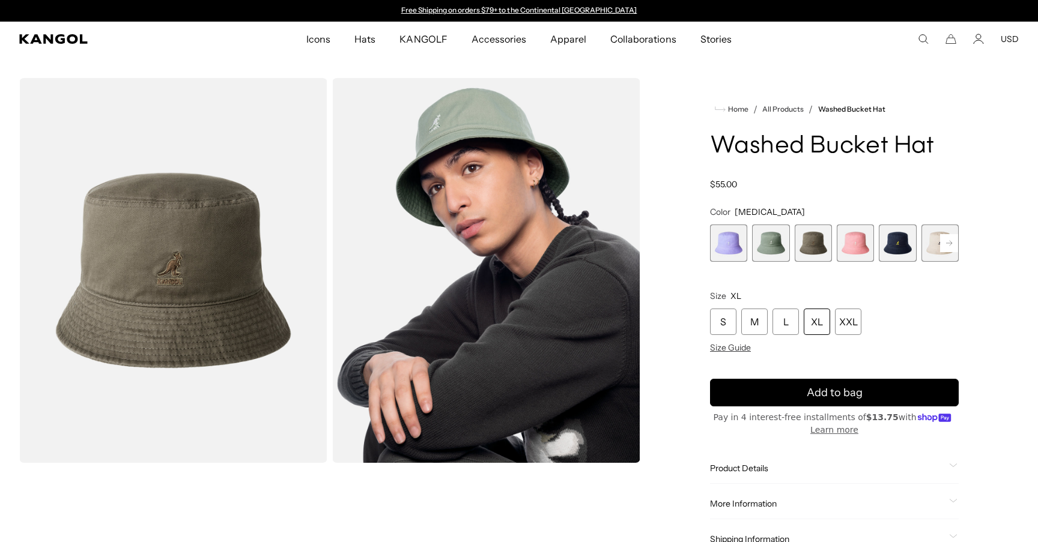
click at [865, 249] on span "4 of 13" at bounding box center [854, 243] width 37 height 37
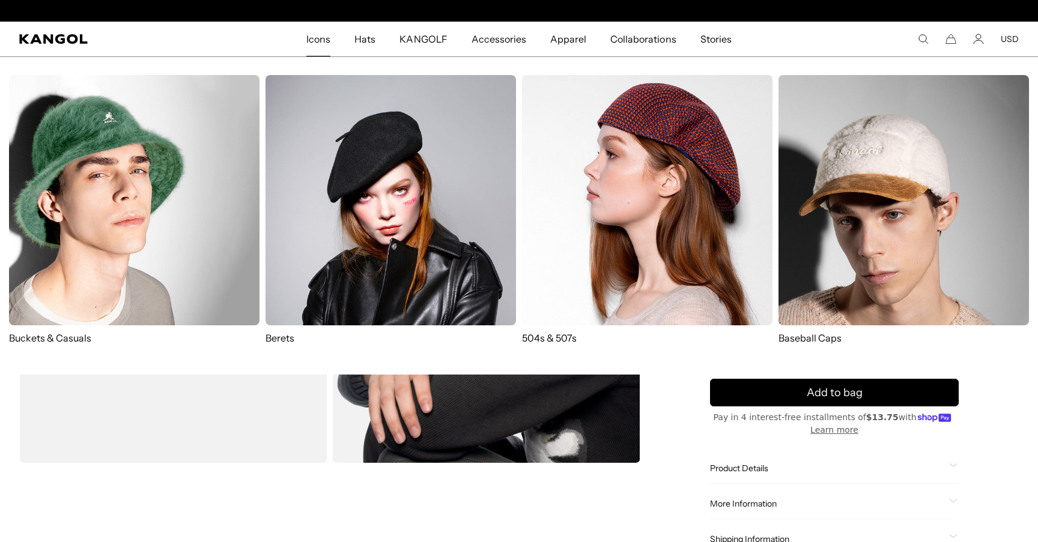
scroll to position [0, 247]
click at [170, 192] on img at bounding box center [134, 200] width 250 height 250
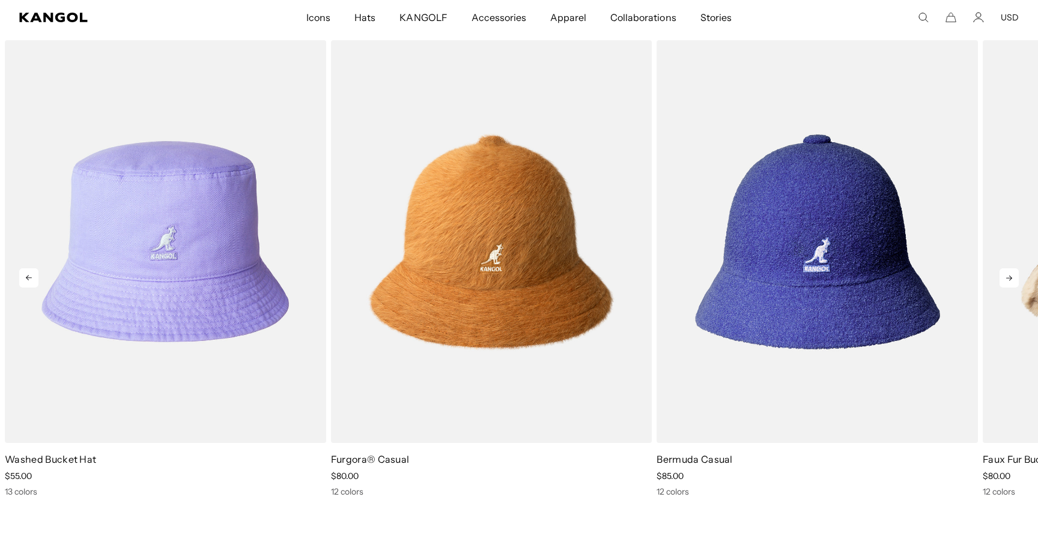
click at [1004, 276] on icon at bounding box center [1008, 277] width 19 height 19
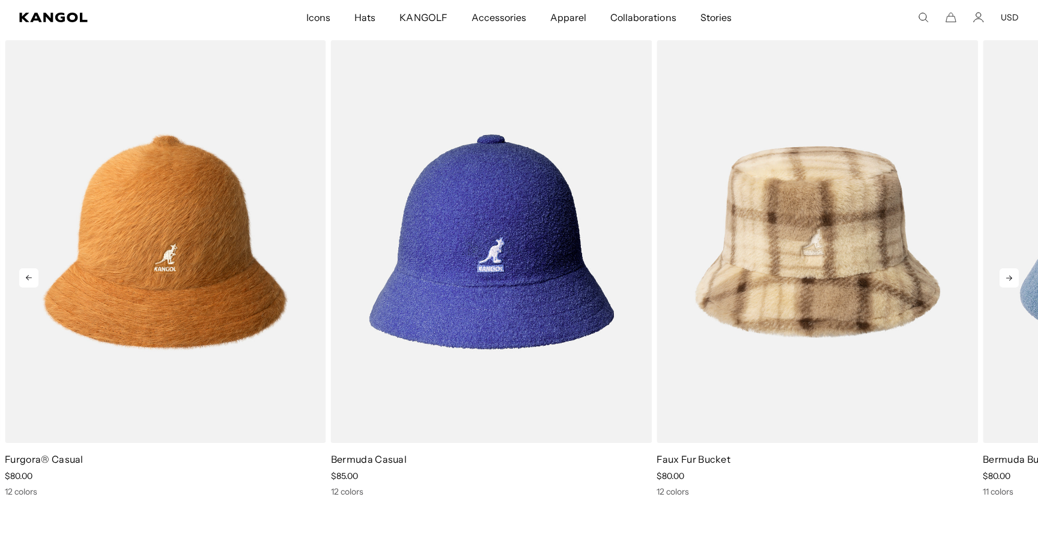
click at [1004, 276] on icon at bounding box center [1008, 277] width 19 height 19
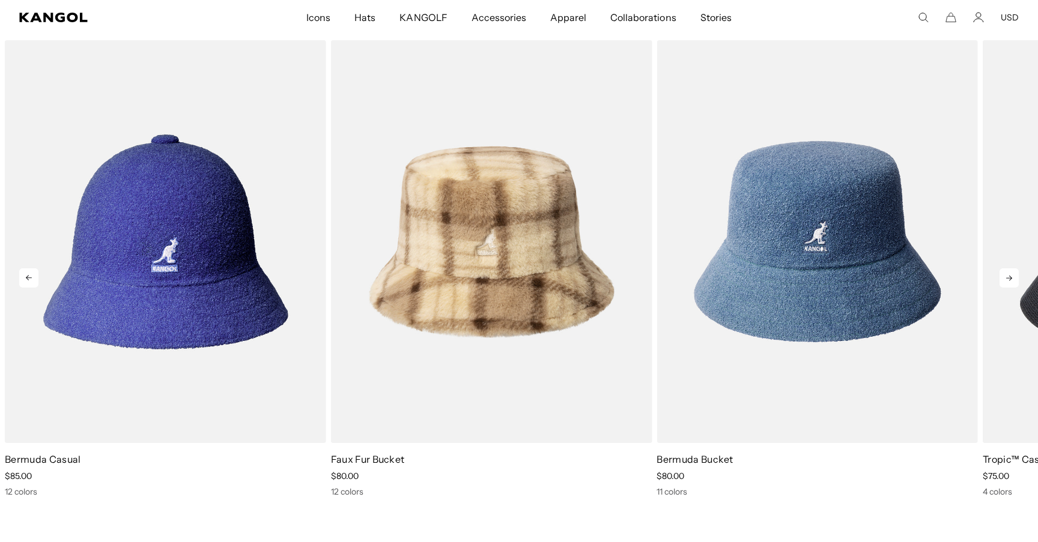
click at [1004, 276] on icon at bounding box center [1008, 277] width 19 height 19
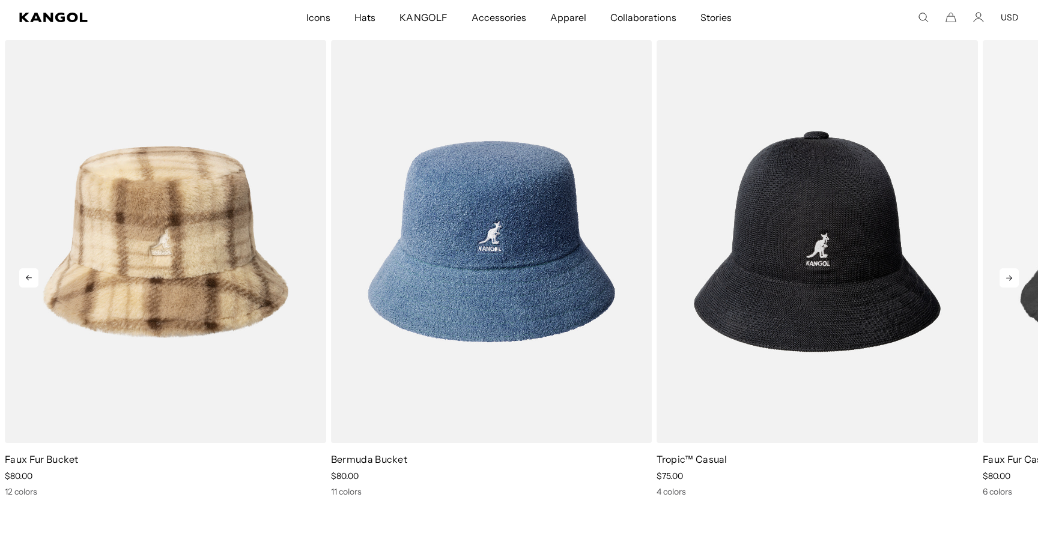
click at [1004, 276] on icon at bounding box center [1008, 277] width 19 height 19
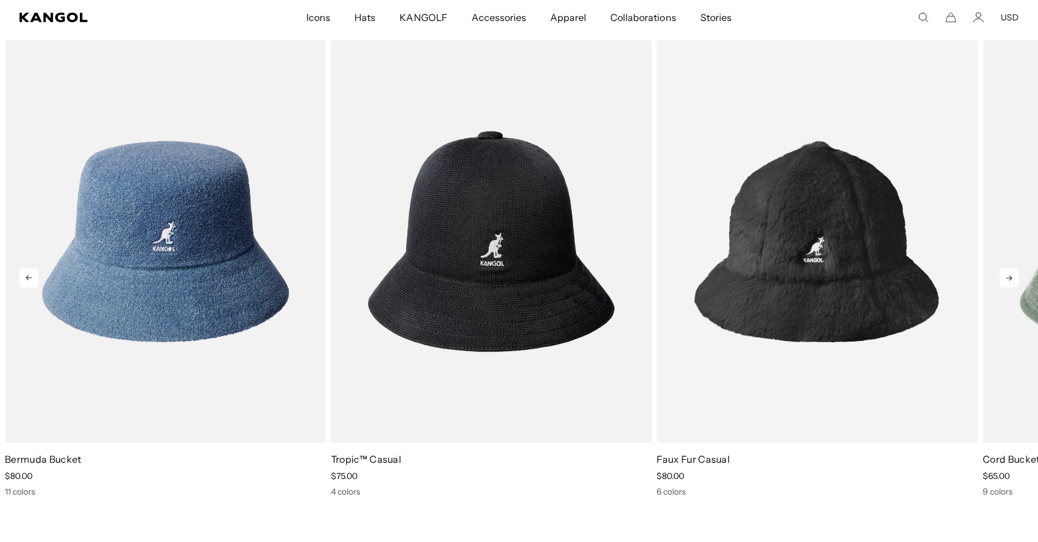
click at [1004, 276] on icon at bounding box center [1008, 277] width 19 height 19
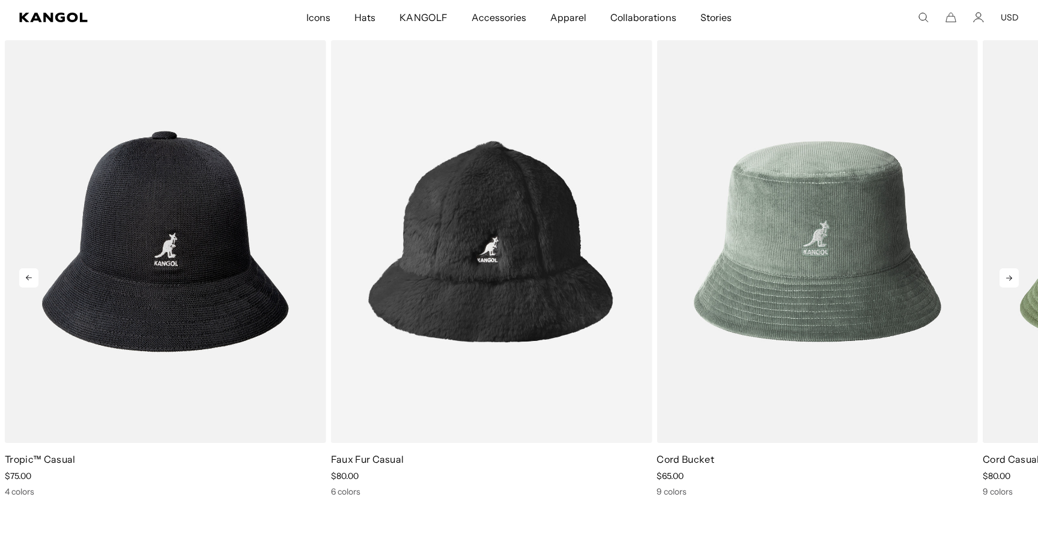
click at [1004, 276] on icon at bounding box center [1008, 277] width 19 height 19
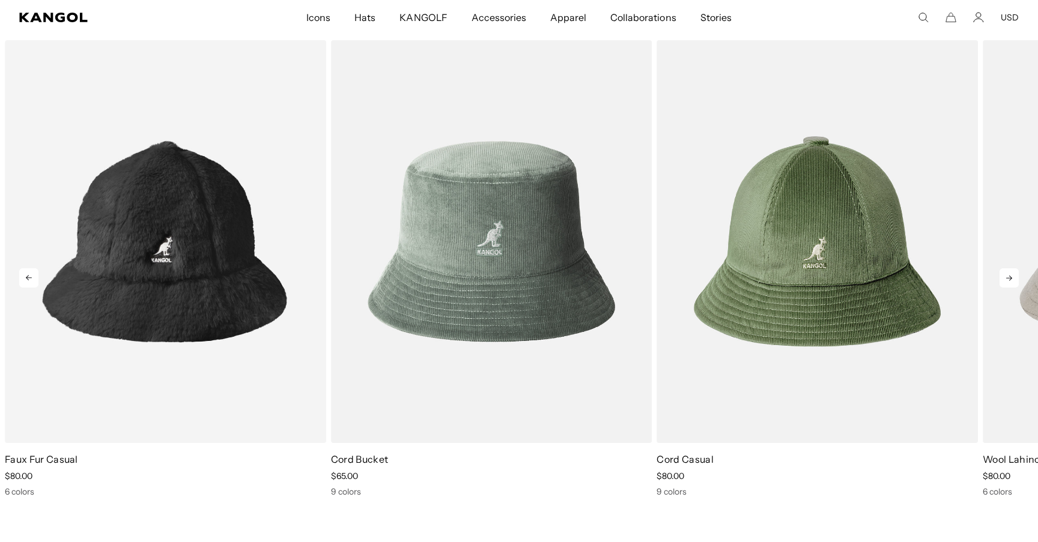
click at [1004, 276] on icon at bounding box center [1008, 277] width 19 height 19
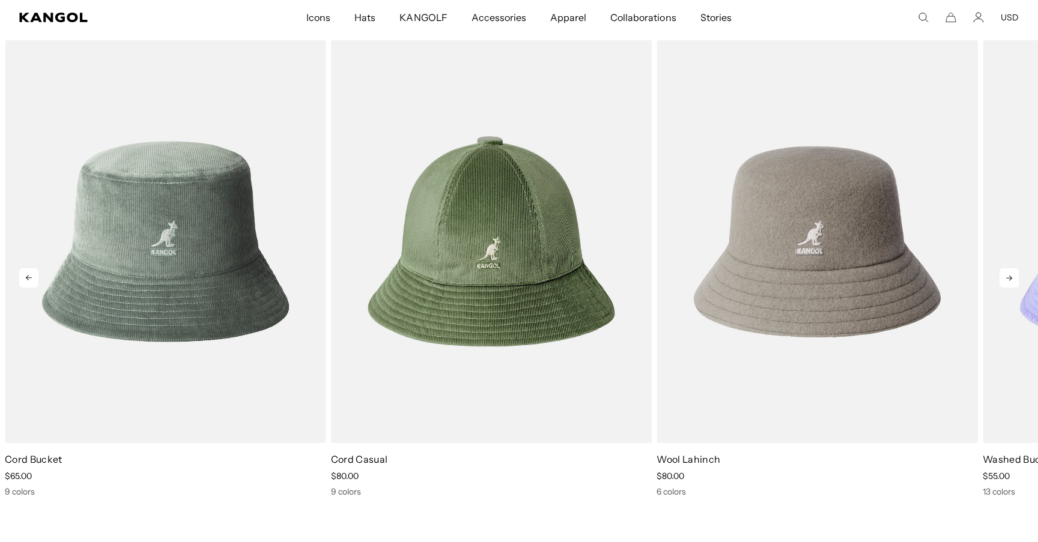
click at [1004, 276] on icon at bounding box center [1008, 277] width 19 height 19
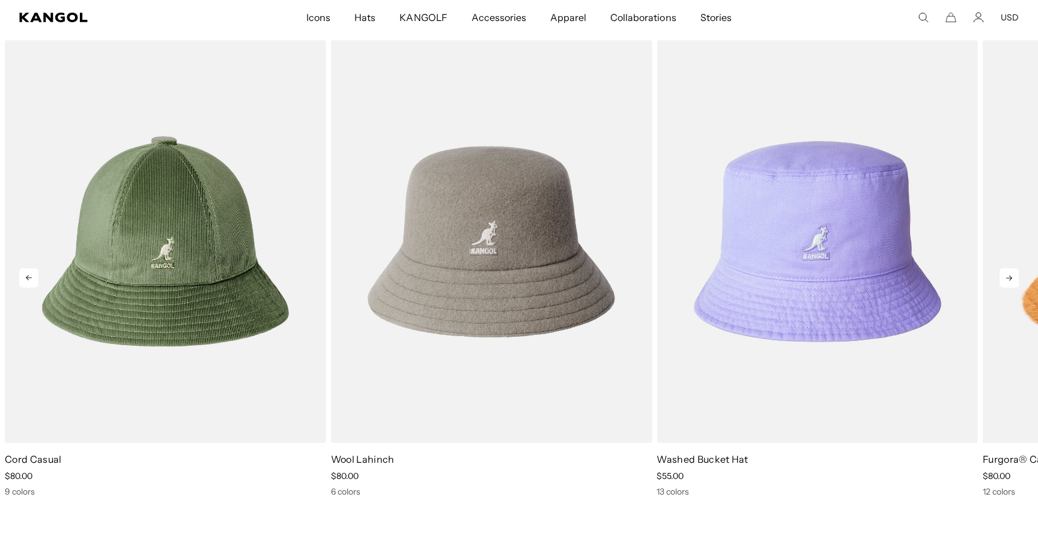
click at [1004, 276] on icon at bounding box center [1008, 277] width 19 height 19
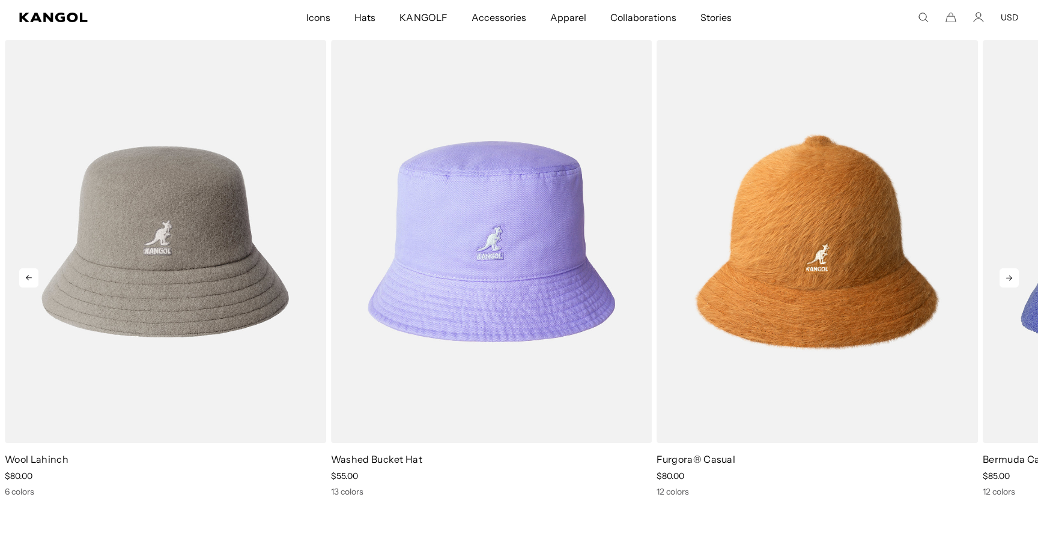
click at [1004, 276] on icon at bounding box center [1008, 277] width 19 height 19
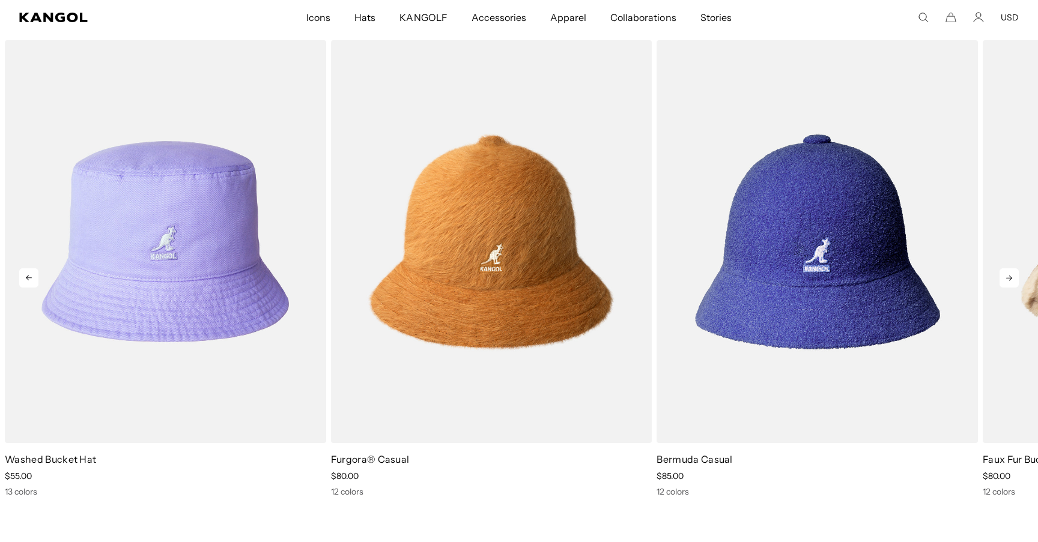
click at [1004, 276] on icon at bounding box center [1008, 277] width 19 height 19
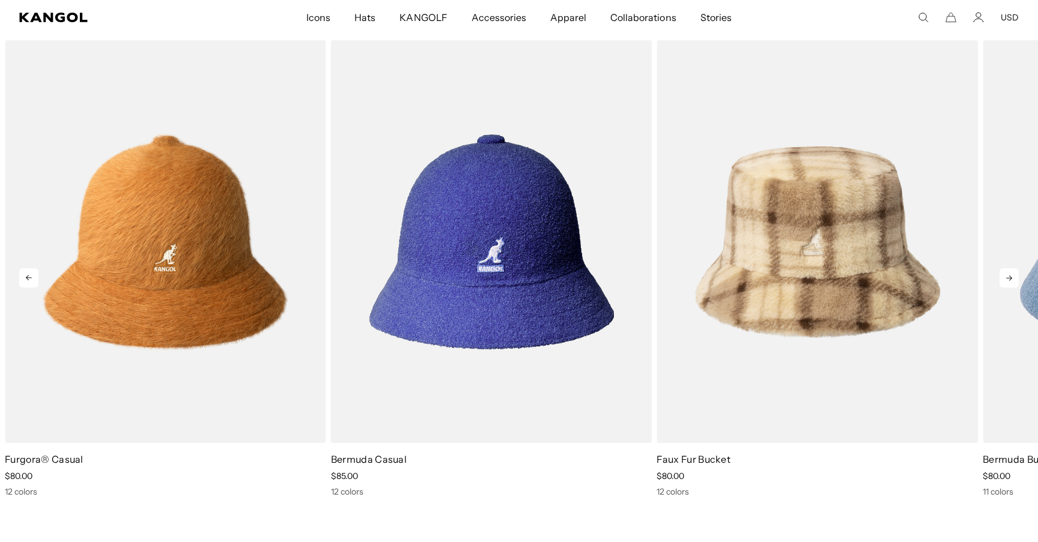
click at [1004, 276] on icon at bounding box center [1008, 277] width 19 height 19
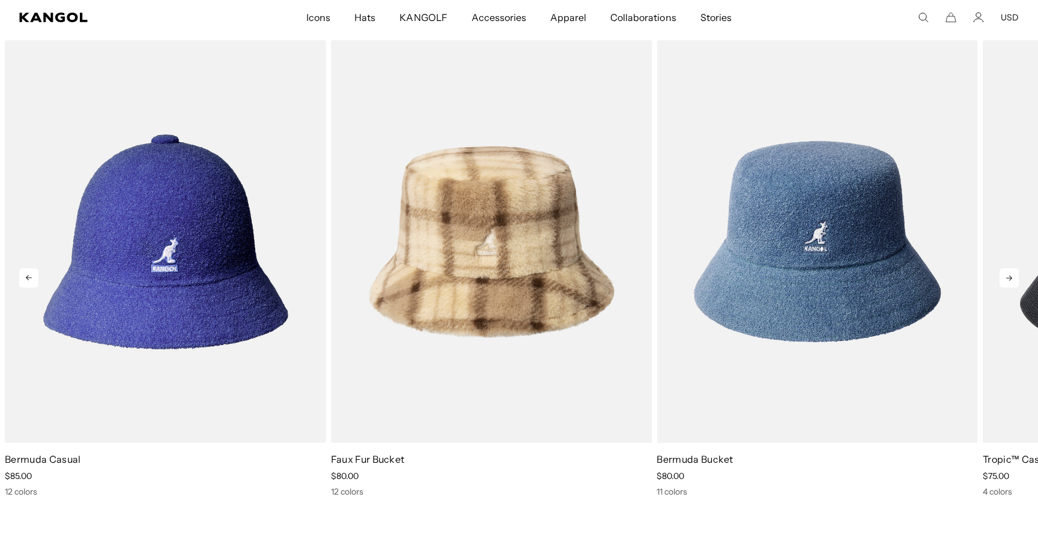
click at [1004, 276] on icon at bounding box center [1008, 277] width 19 height 19
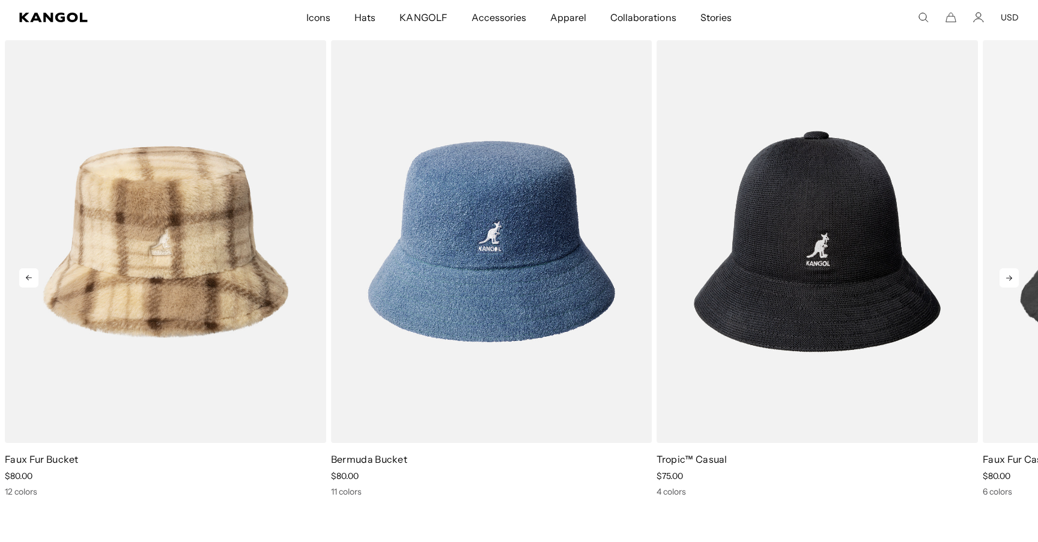
click at [1004, 276] on icon at bounding box center [1008, 277] width 19 height 19
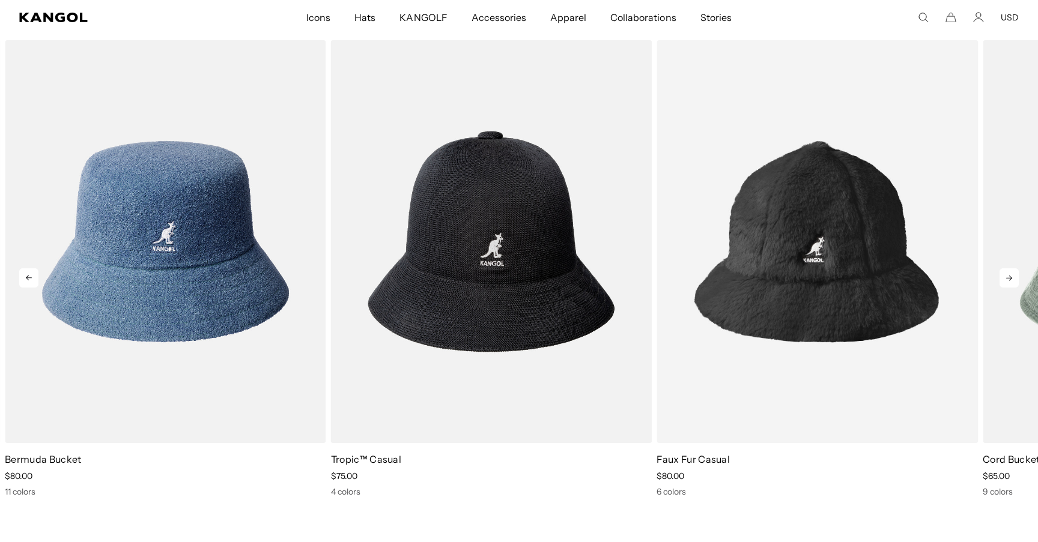
click at [1004, 276] on icon at bounding box center [1008, 277] width 19 height 19
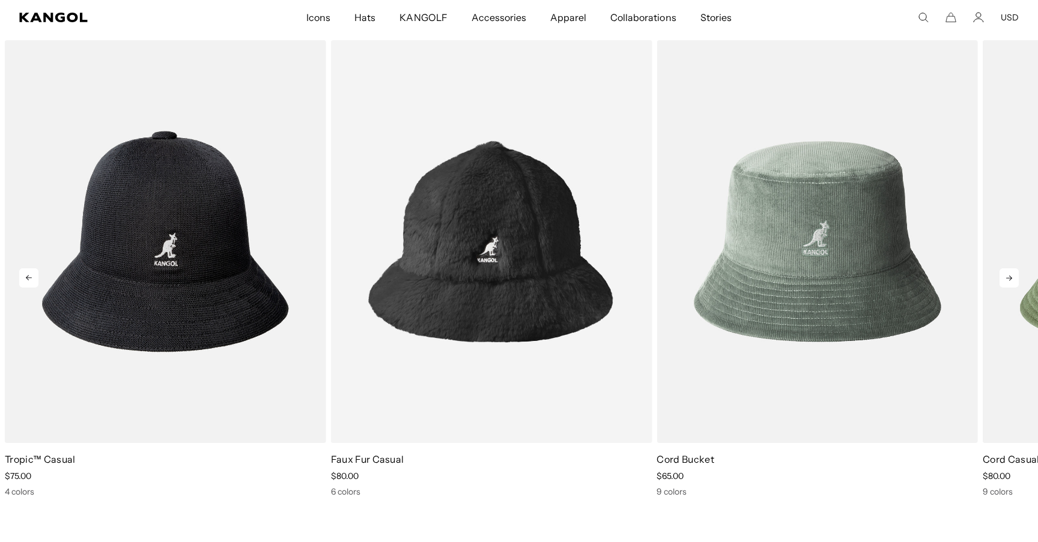
click at [1004, 276] on icon at bounding box center [1008, 277] width 19 height 19
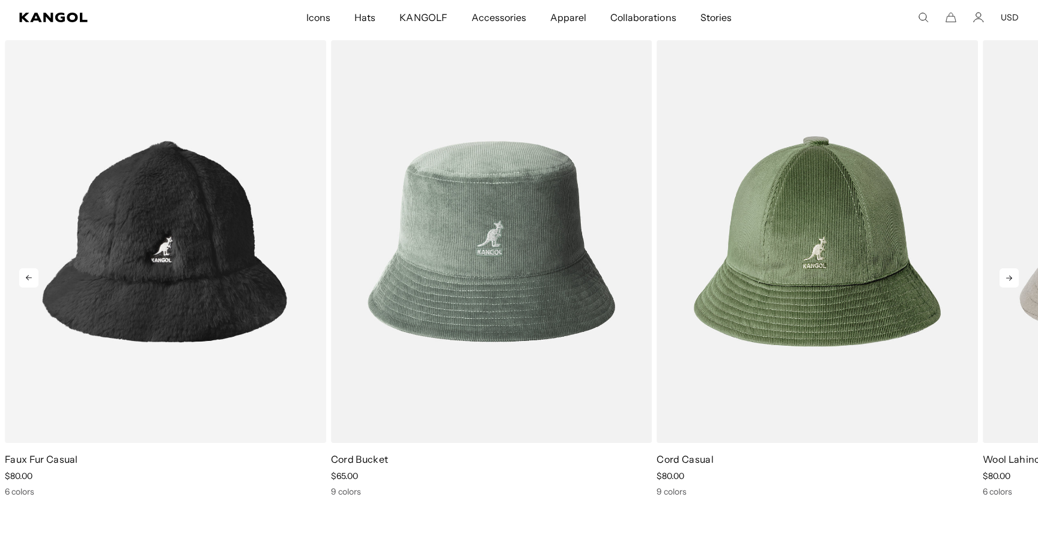
click at [1004, 276] on icon at bounding box center [1008, 277] width 19 height 19
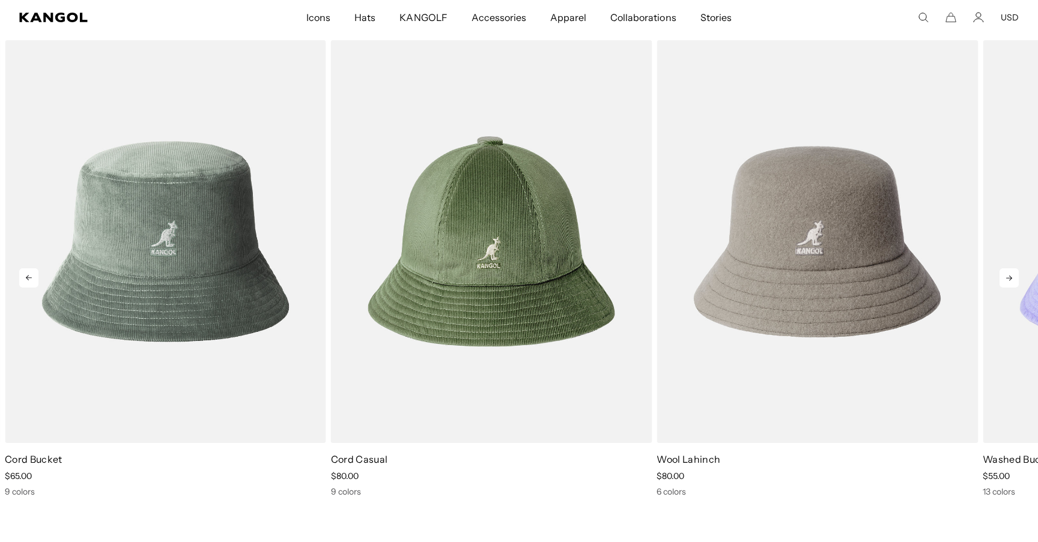
click at [1004, 276] on icon at bounding box center [1008, 277] width 19 height 19
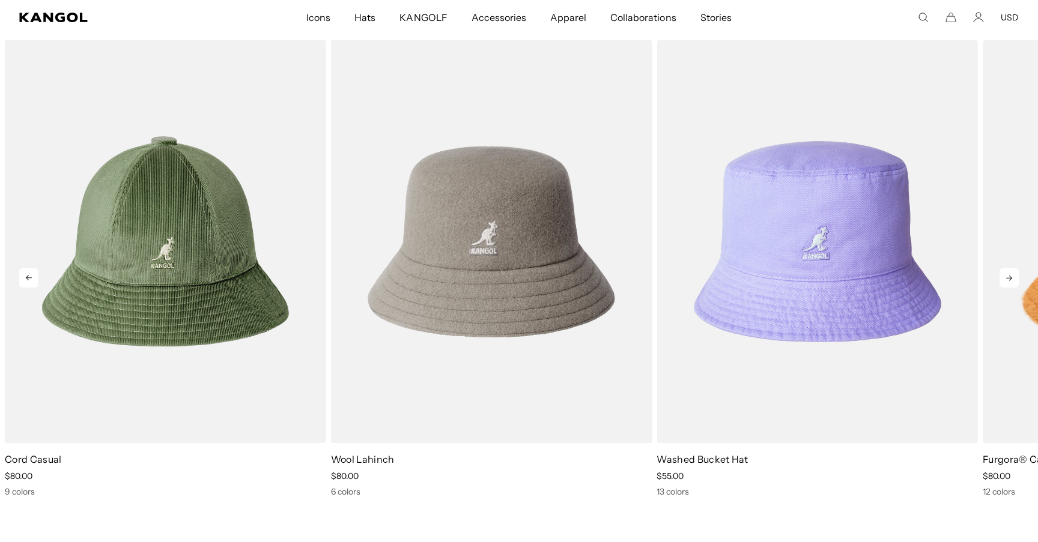
click at [1004, 276] on icon at bounding box center [1008, 277] width 19 height 19
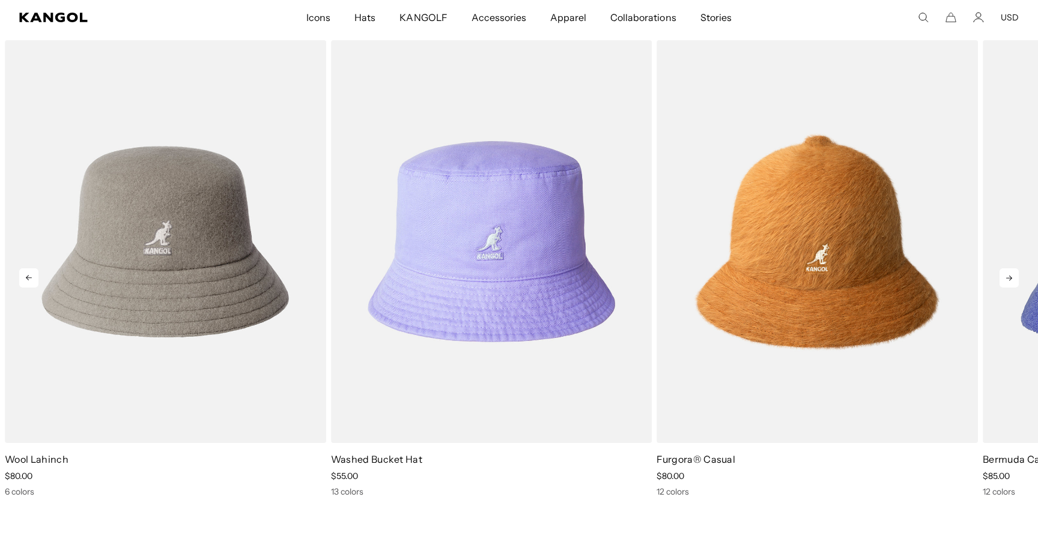
click at [1004, 276] on icon at bounding box center [1008, 277] width 19 height 19
